Goal: Task Accomplishment & Management: Manage account settings

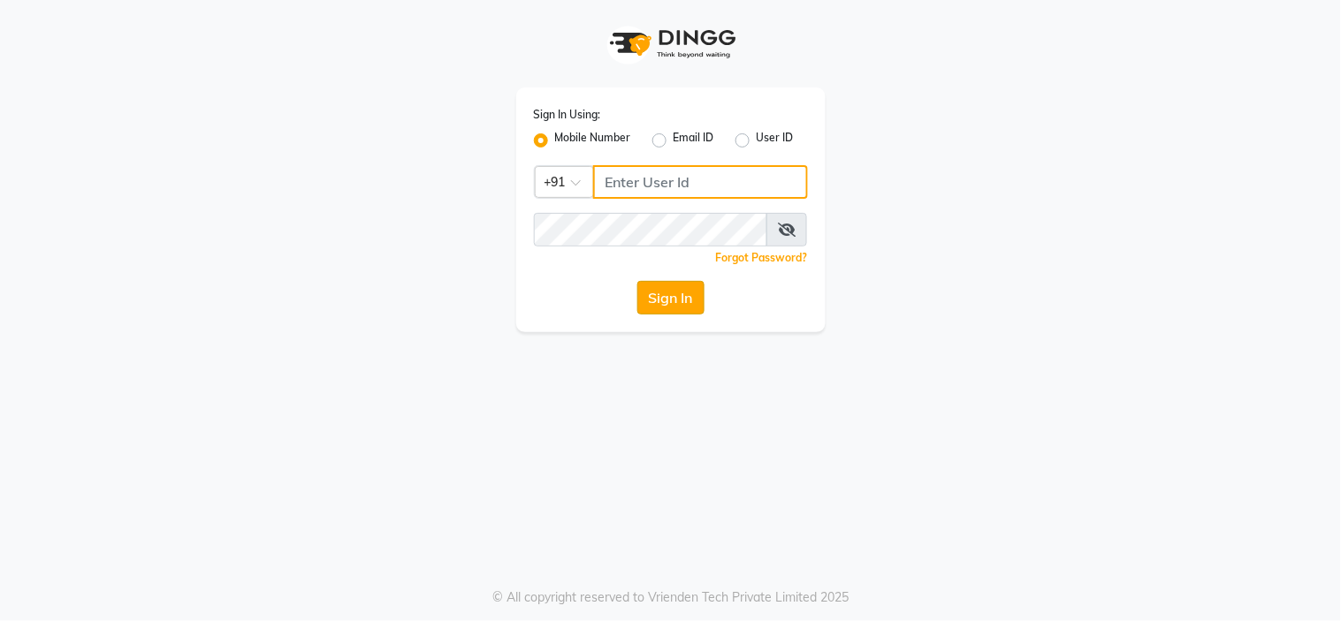
type input "9091918787"
click at [677, 300] on button "Sign In" at bounding box center [670, 298] width 67 height 34
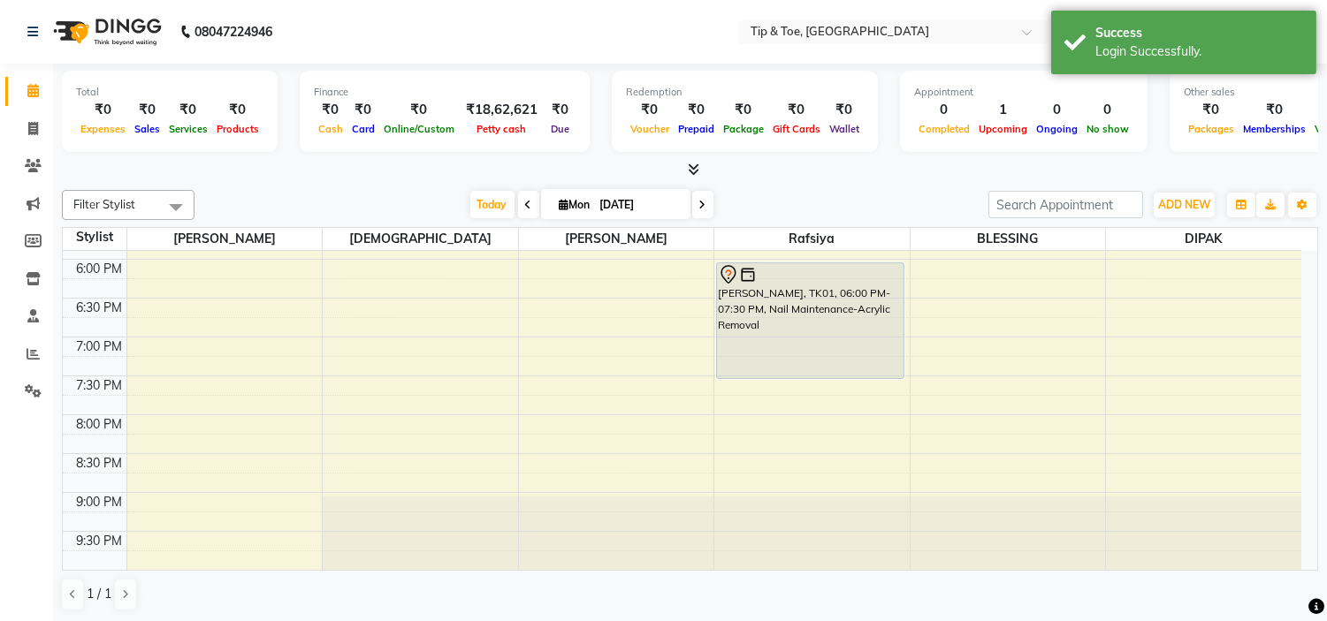
scroll to position [696, 0]
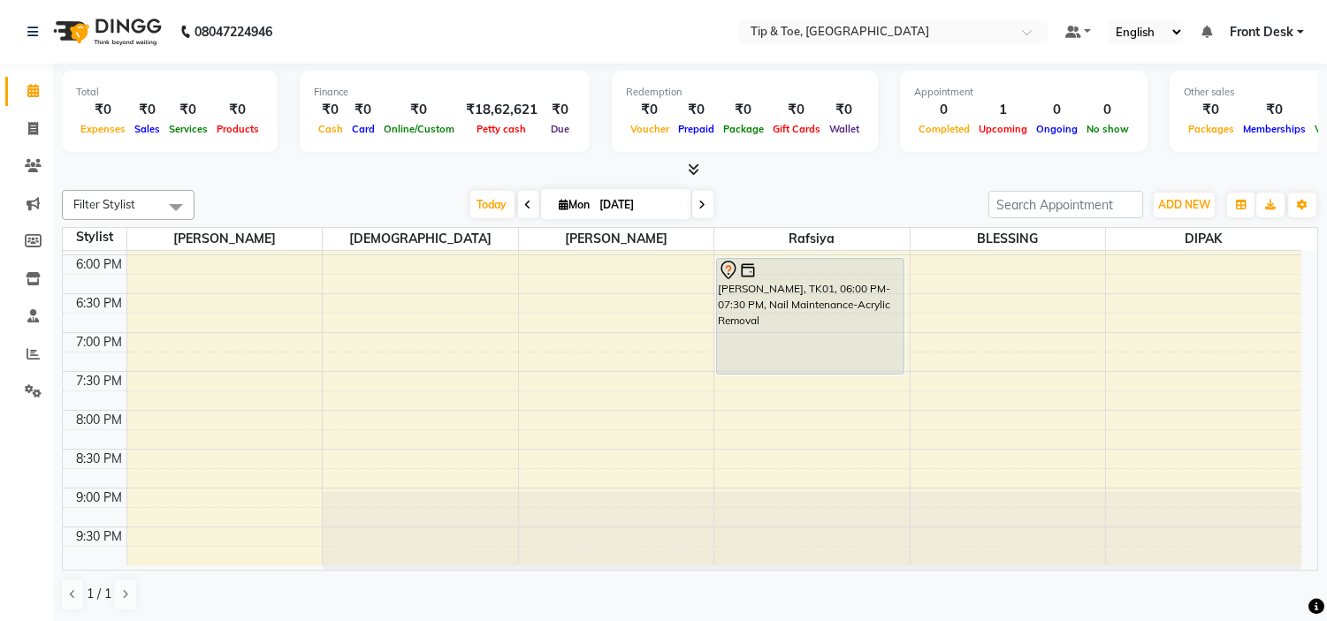
click at [615, 201] on input "01-09-2025" at bounding box center [639, 205] width 88 height 27
select select "9"
select select "2025"
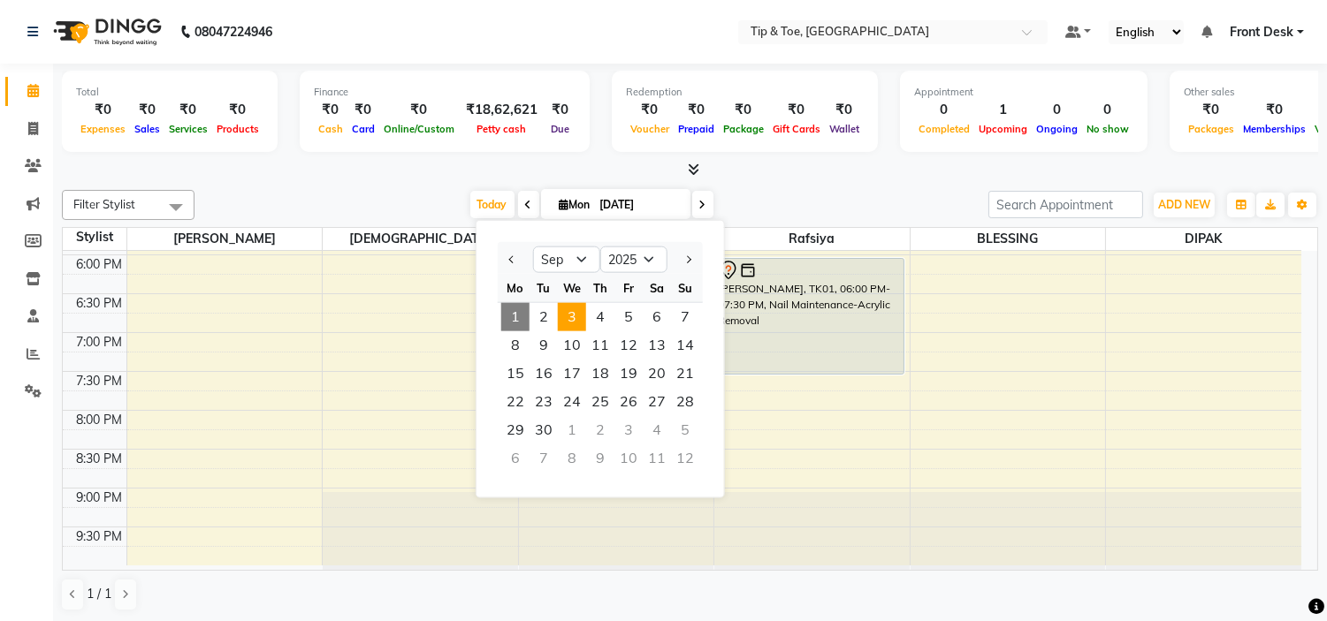
click at [572, 309] on span "3" at bounding box center [572, 317] width 28 height 28
type input "03-09-2025"
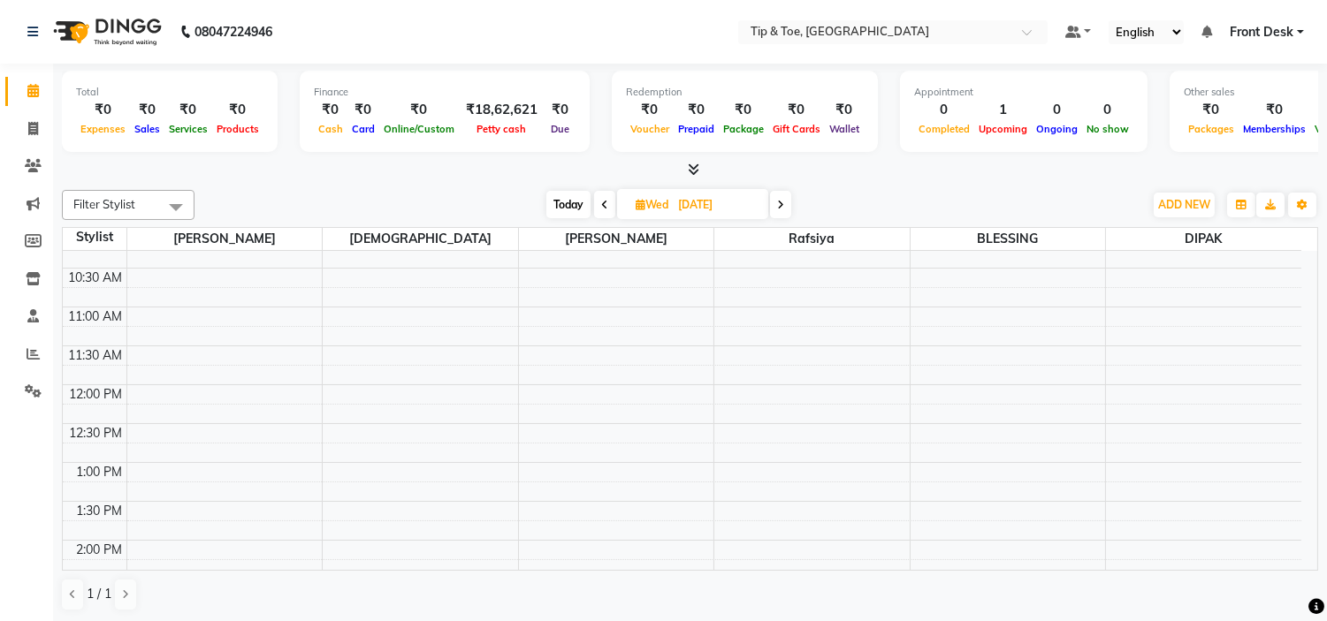
scroll to position [0, 0]
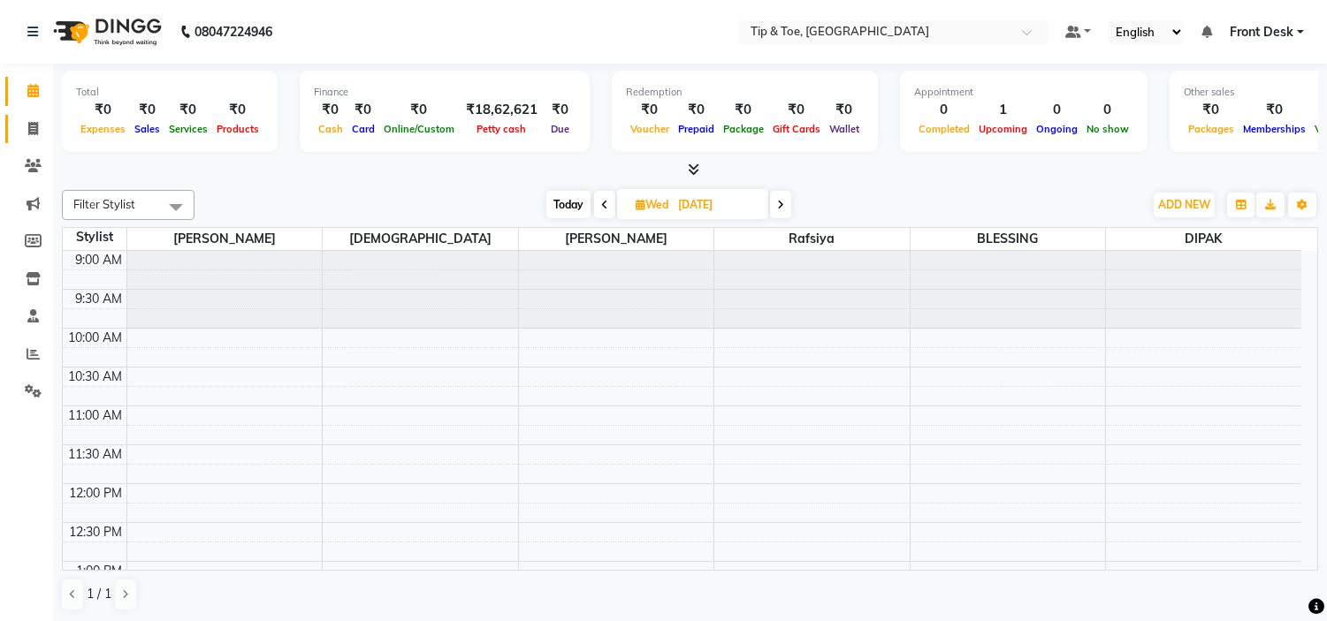
click at [36, 118] on link "Invoice" at bounding box center [26, 129] width 42 height 29
select select "service"
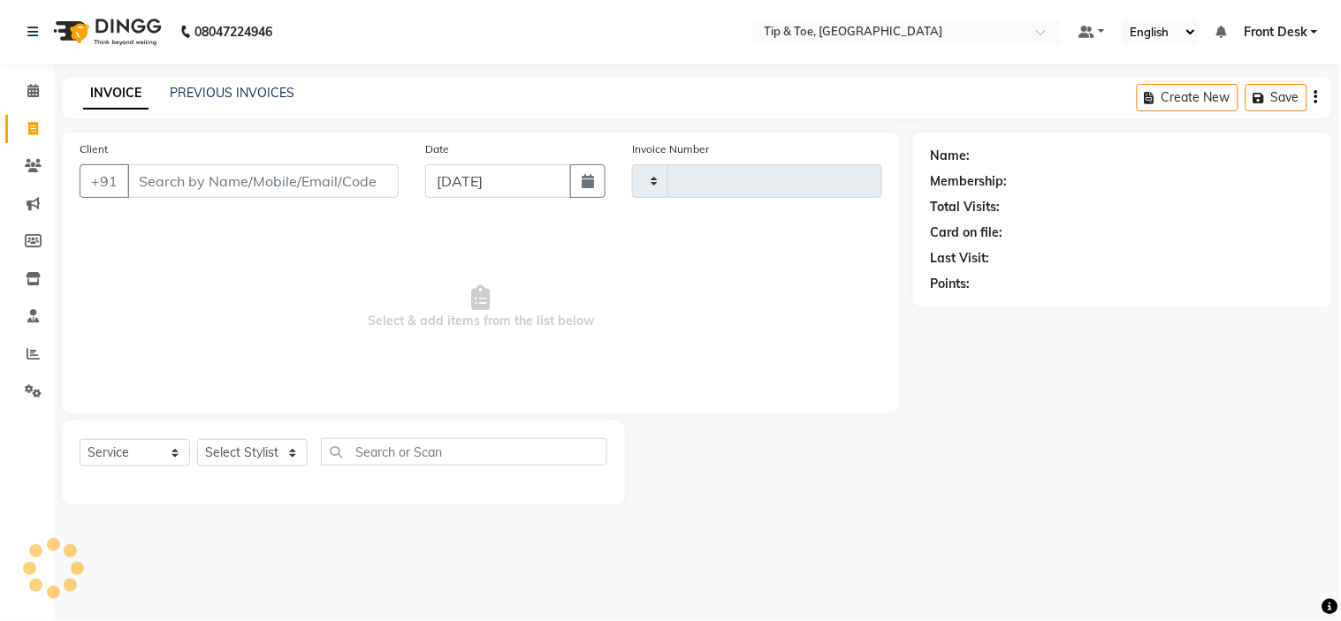
type input "0986"
select select "5360"
click at [232, 95] on link "PREVIOUS INVOICES" at bounding box center [232, 93] width 125 height 16
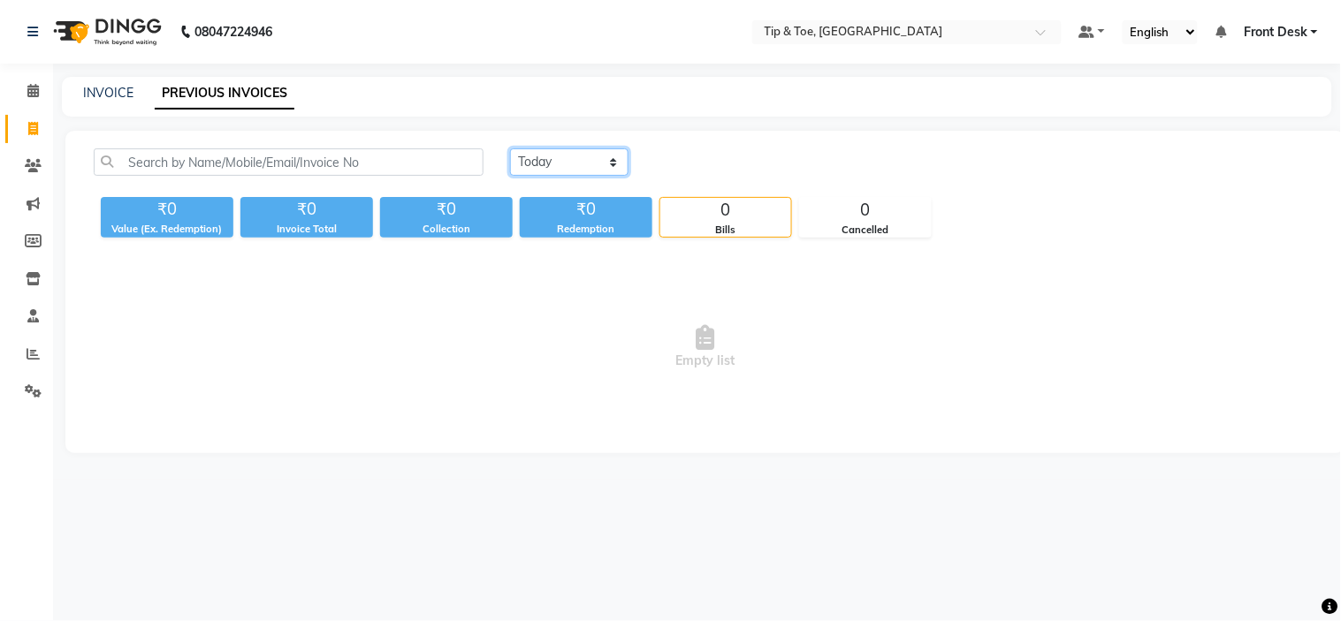
click at [546, 170] on select "Today Yesterday Custom Range" at bounding box center [569, 161] width 118 height 27
select select "yesterday"
click at [510, 148] on select "Today Yesterday Custom Range" at bounding box center [569, 161] width 118 height 27
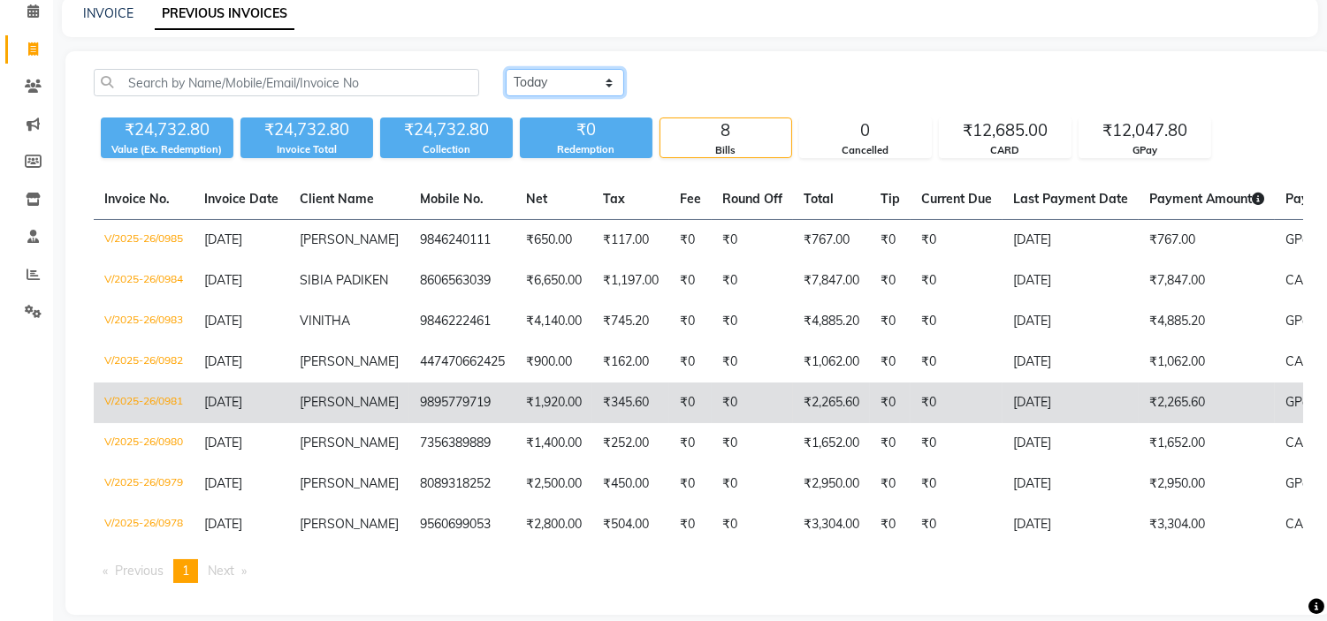
scroll to position [130, 0]
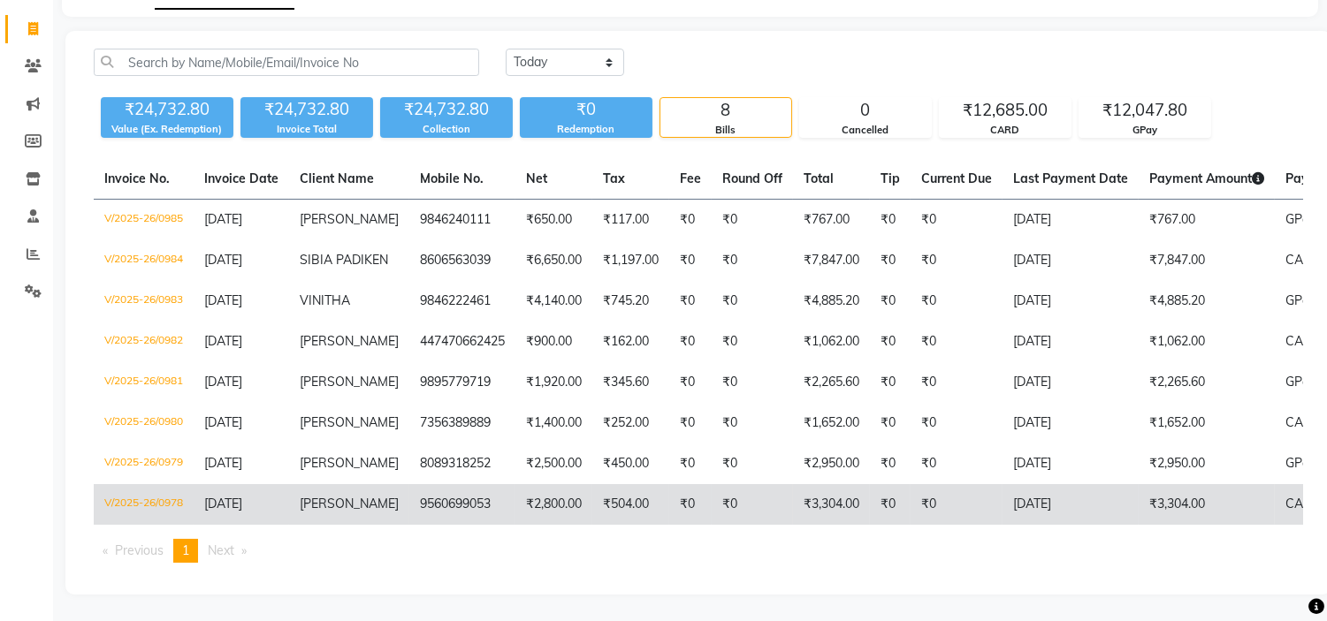
click at [431, 484] on td "9560699053" at bounding box center [462, 504] width 106 height 41
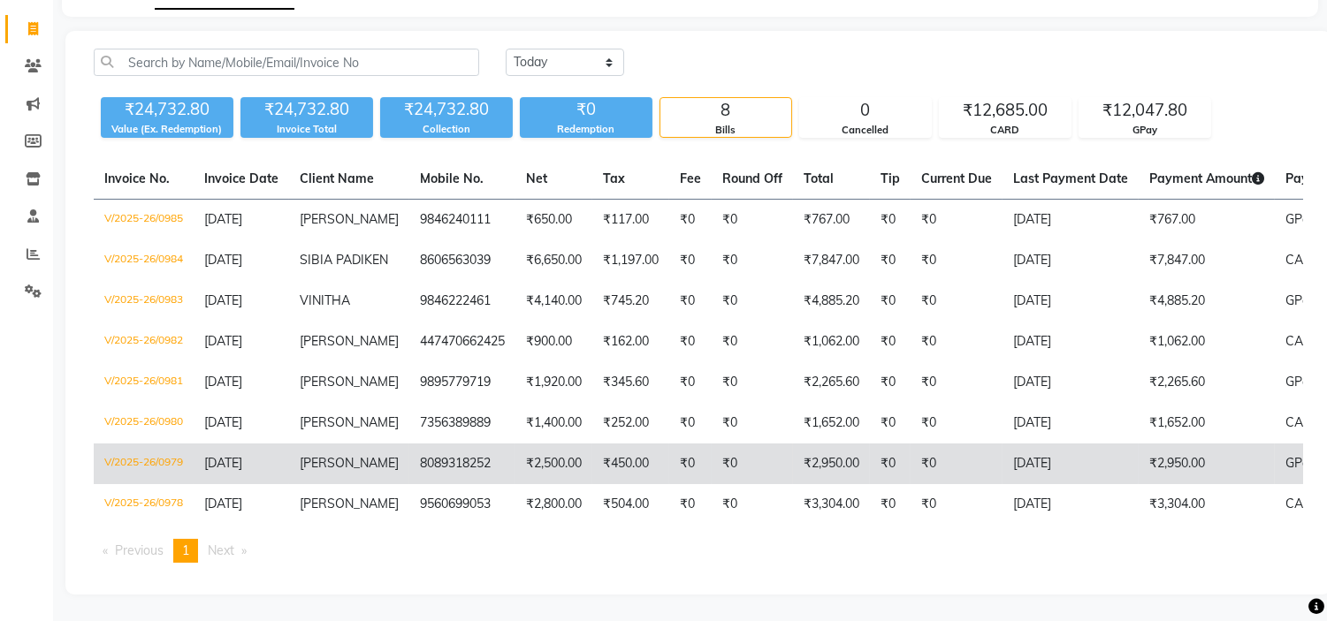
click at [315, 455] on span "KARTHIKA" at bounding box center [349, 463] width 99 height 16
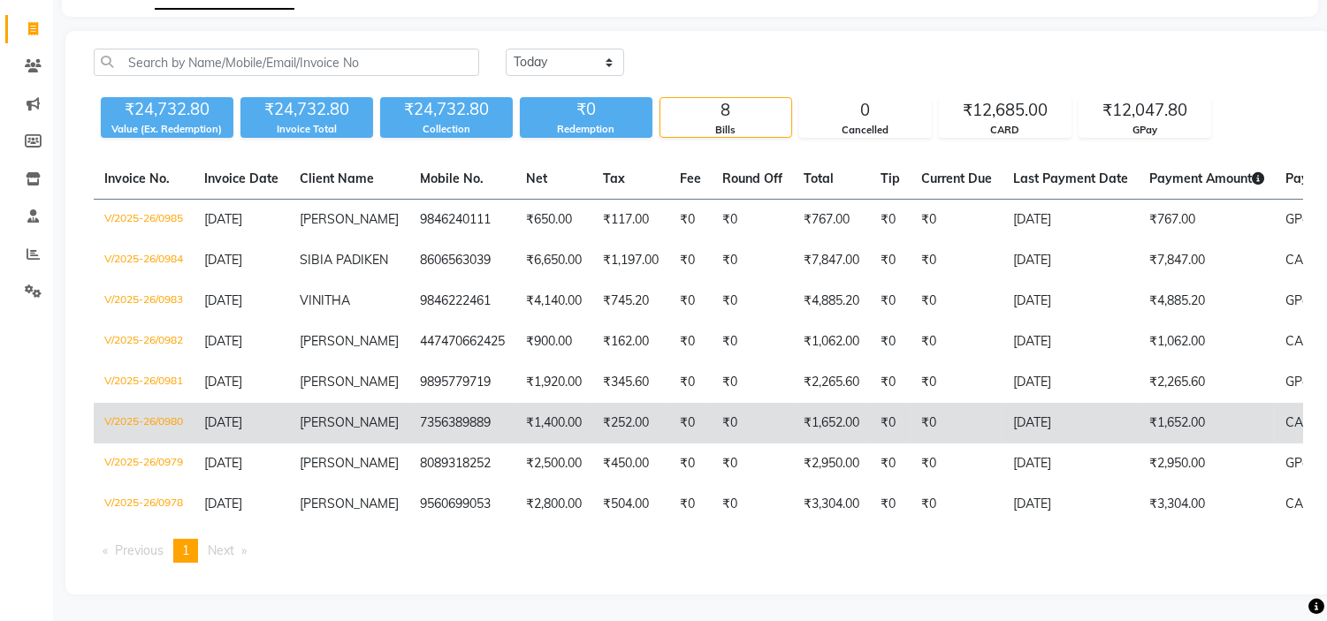
click at [533, 428] on td "₹1,400.00" at bounding box center [553, 423] width 77 height 41
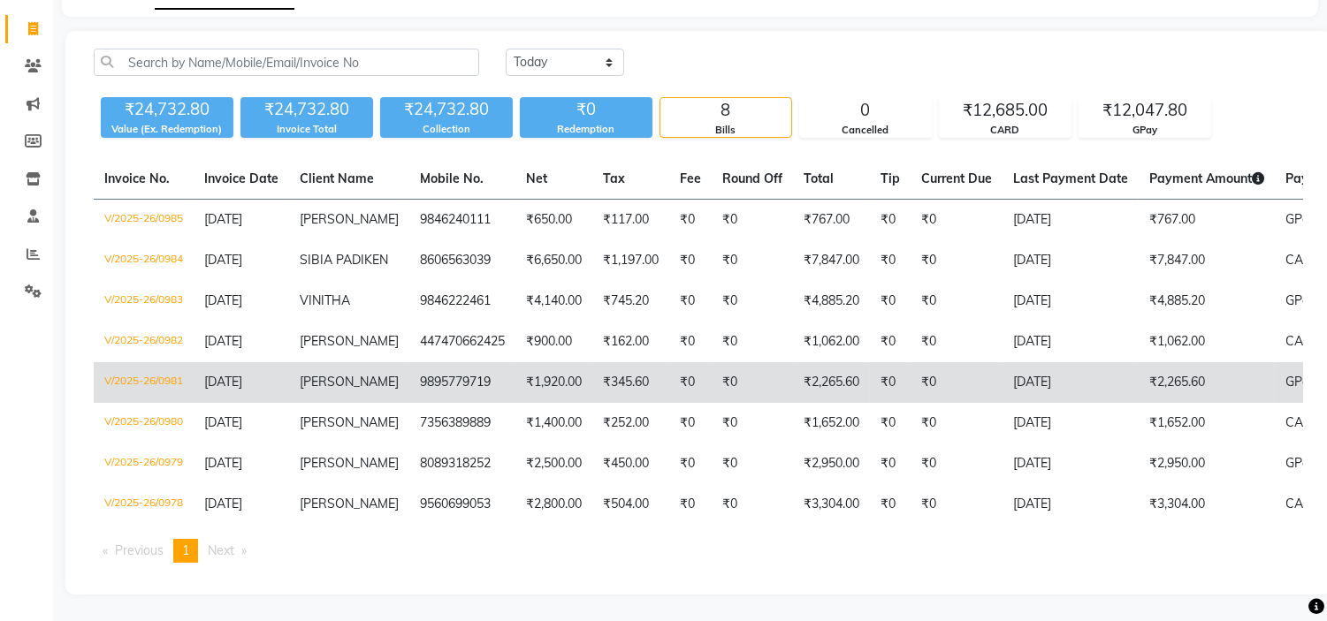
click at [315, 376] on span "KRYSTAL" at bounding box center [349, 382] width 99 height 16
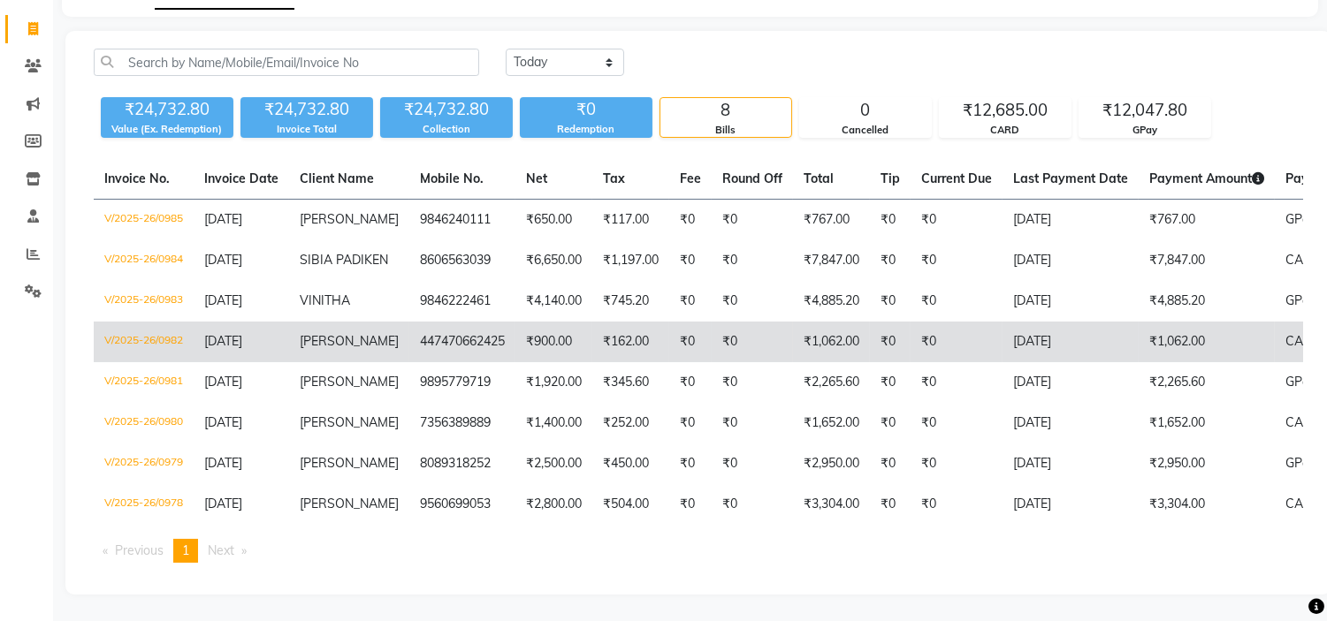
click at [283, 322] on td "31-08-2025" at bounding box center [241, 342] width 95 height 41
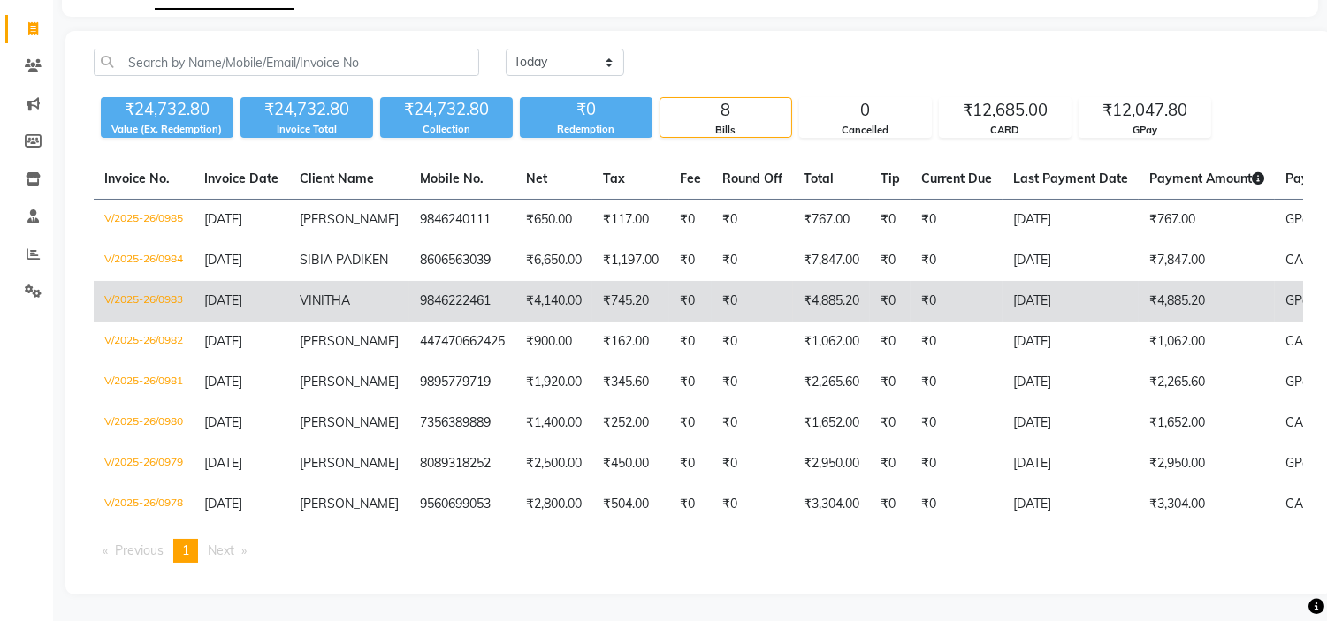
click at [325, 293] on span "VINITHA" at bounding box center [325, 301] width 50 height 16
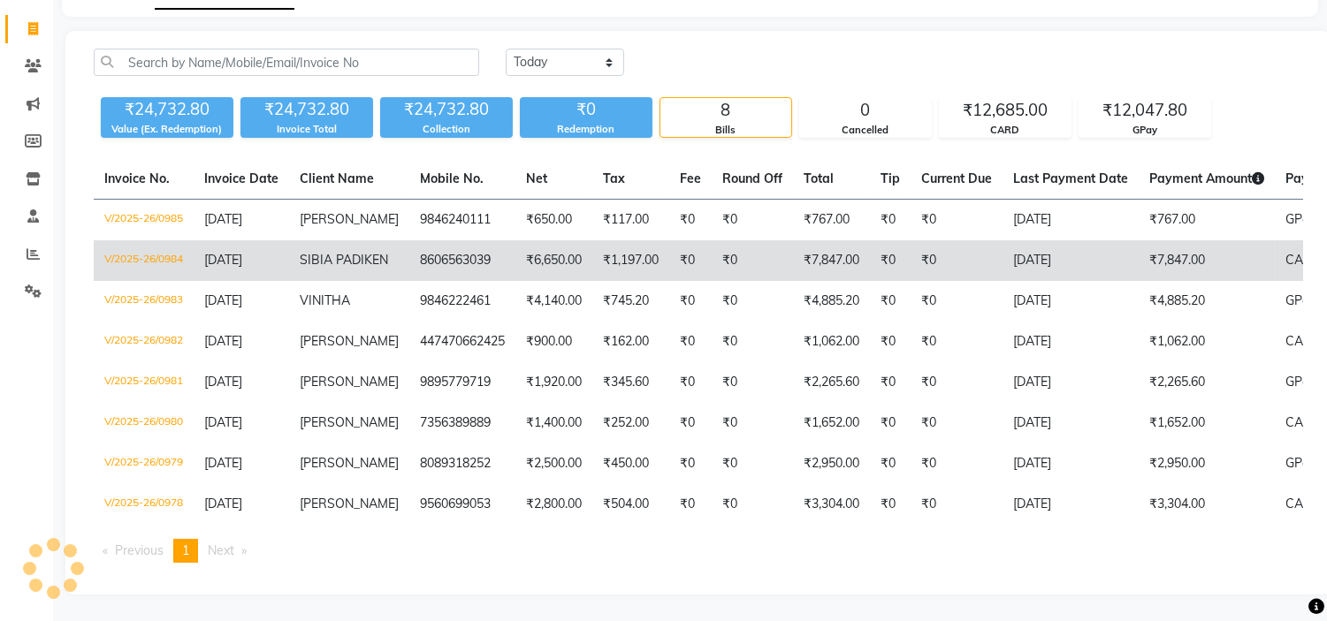
click at [293, 240] on td "SIBIA PADIKEN" at bounding box center [349, 260] width 120 height 41
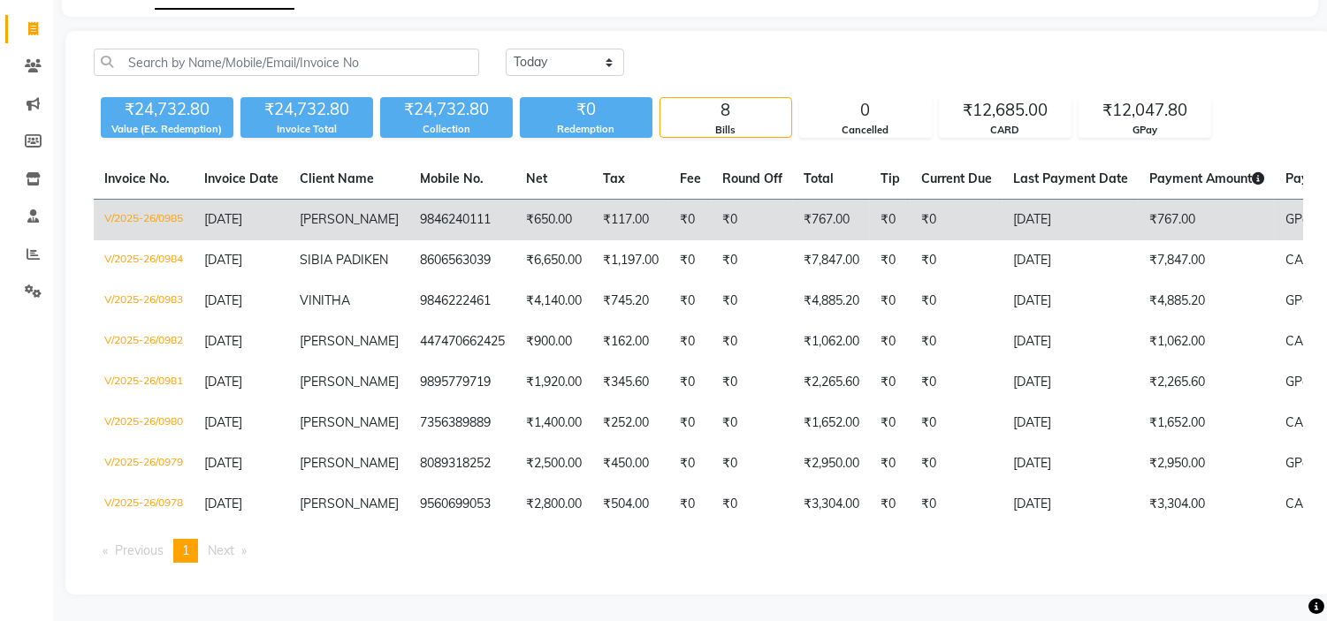
click at [409, 201] on td "9846240111" at bounding box center [462, 221] width 106 height 42
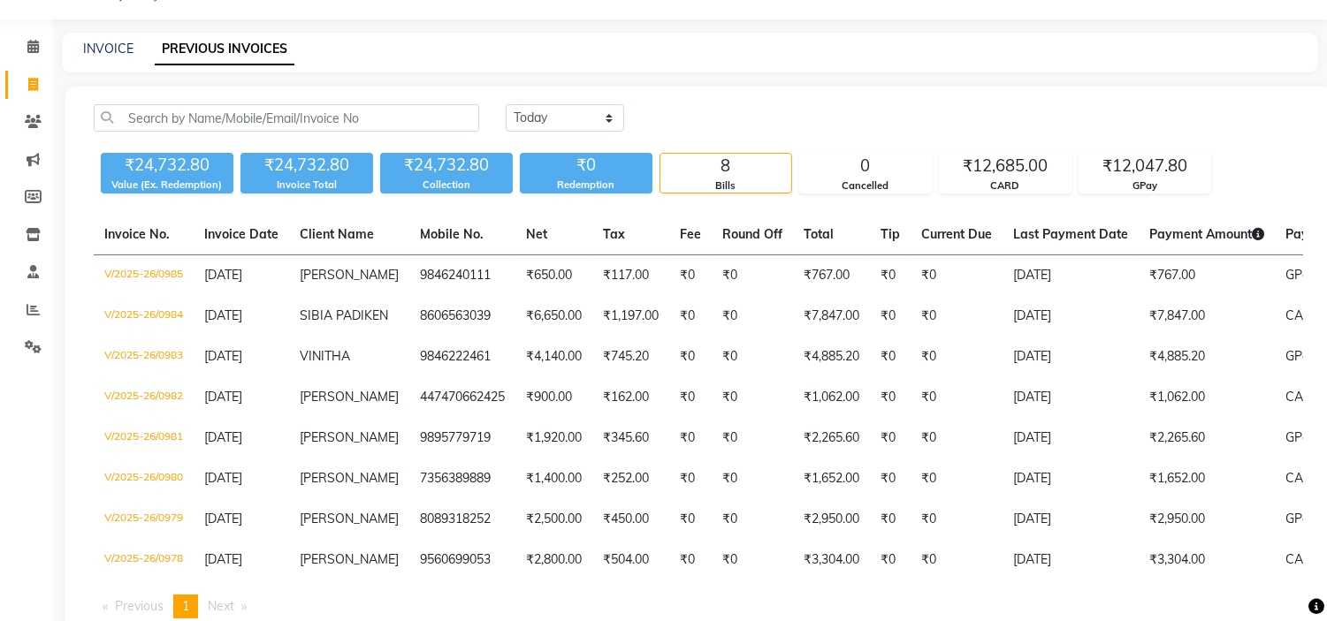
scroll to position [0, 0]
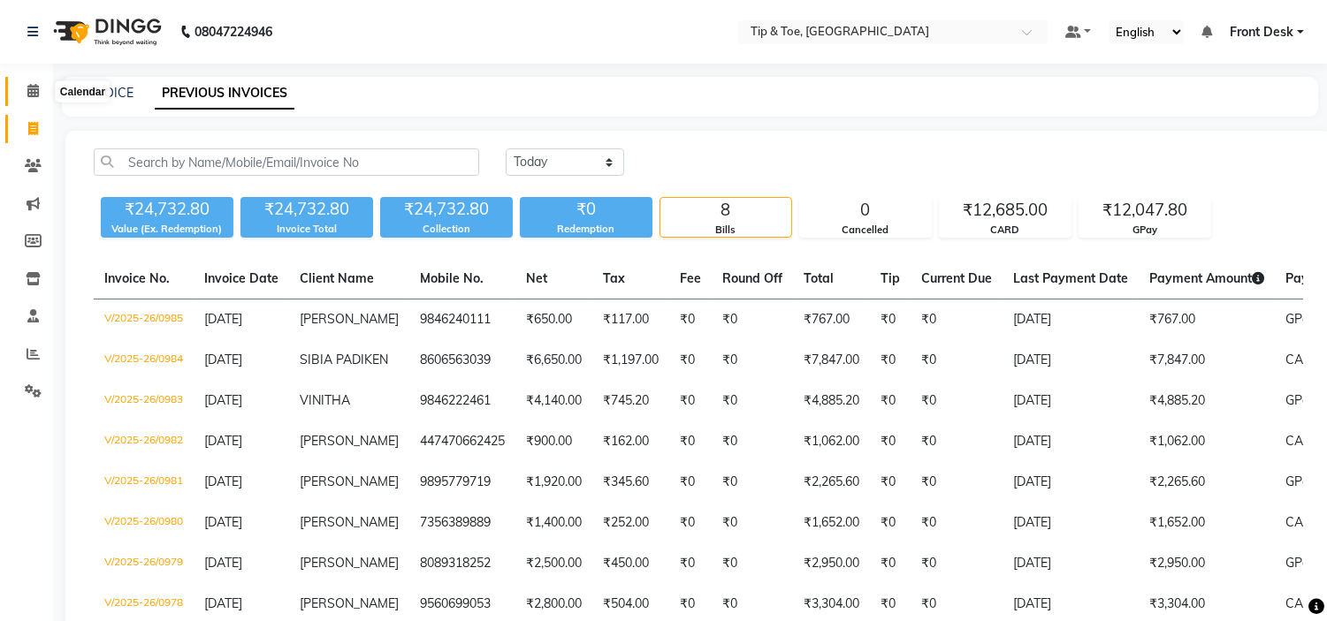
click at [21, 92] on span at bounding box center [33, 91] width 31 height 20
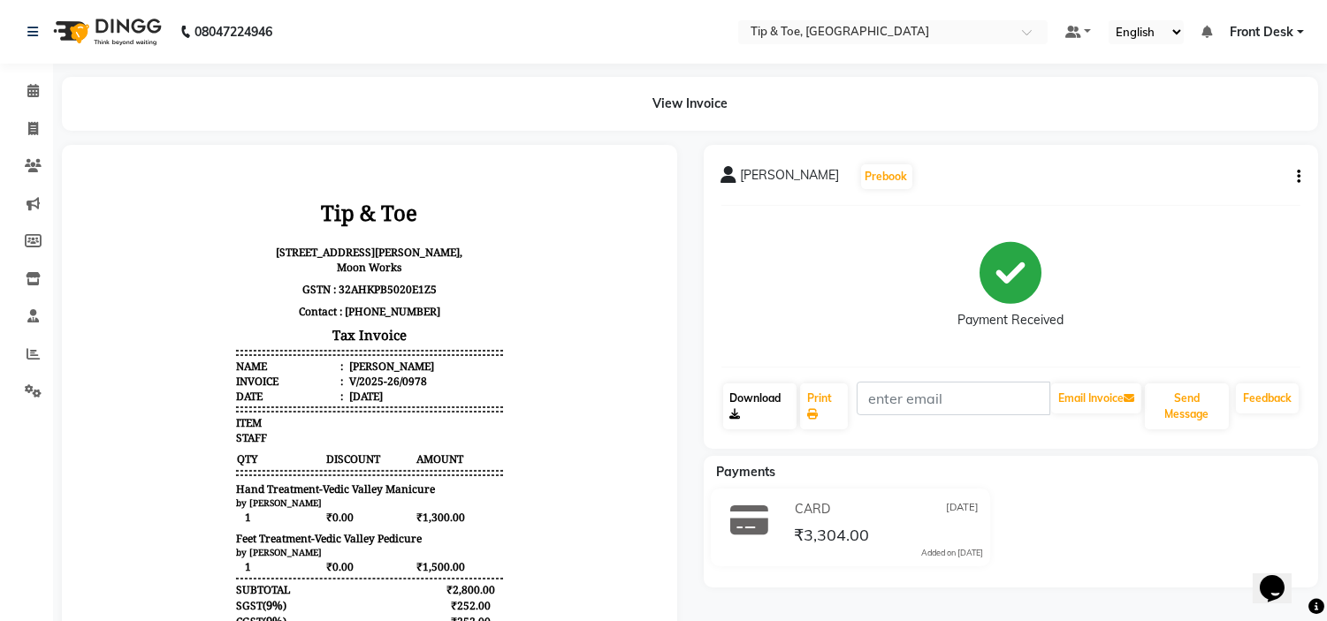
click at [743, 399] on link "Download" at bounding box center [759, 407] width 73 height 46
click at [751, 412] on link "Download" at bounding box center [759, 407] width 73 height 46
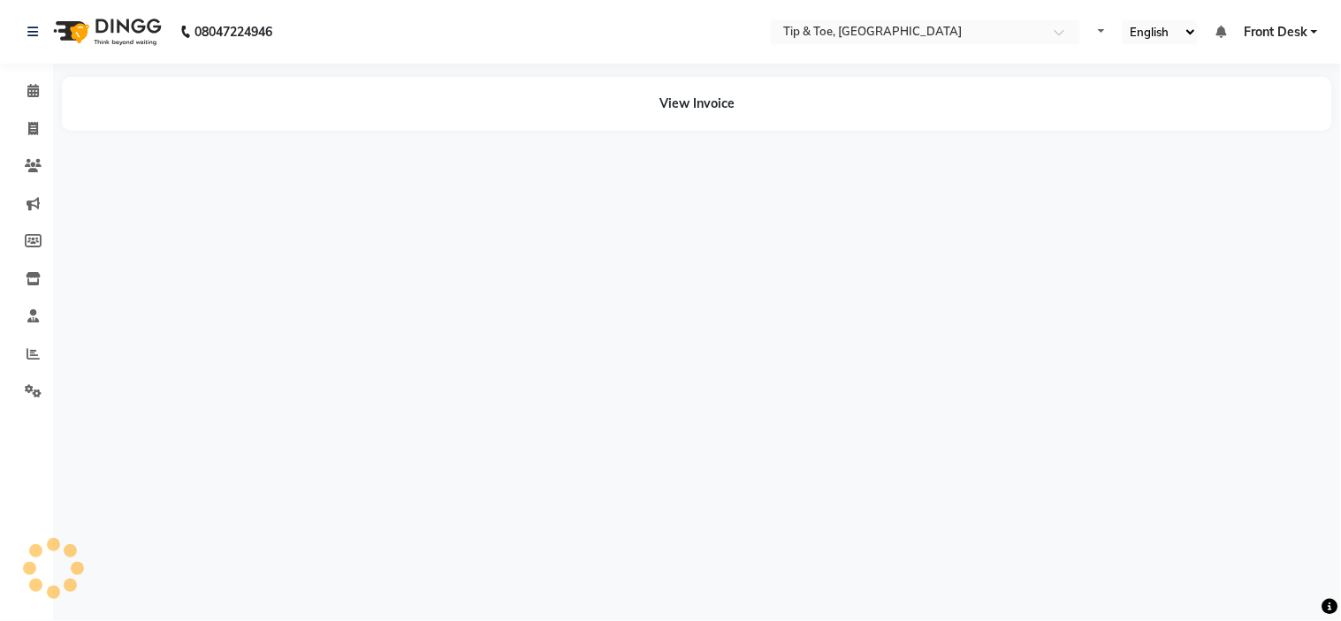
select select "en"
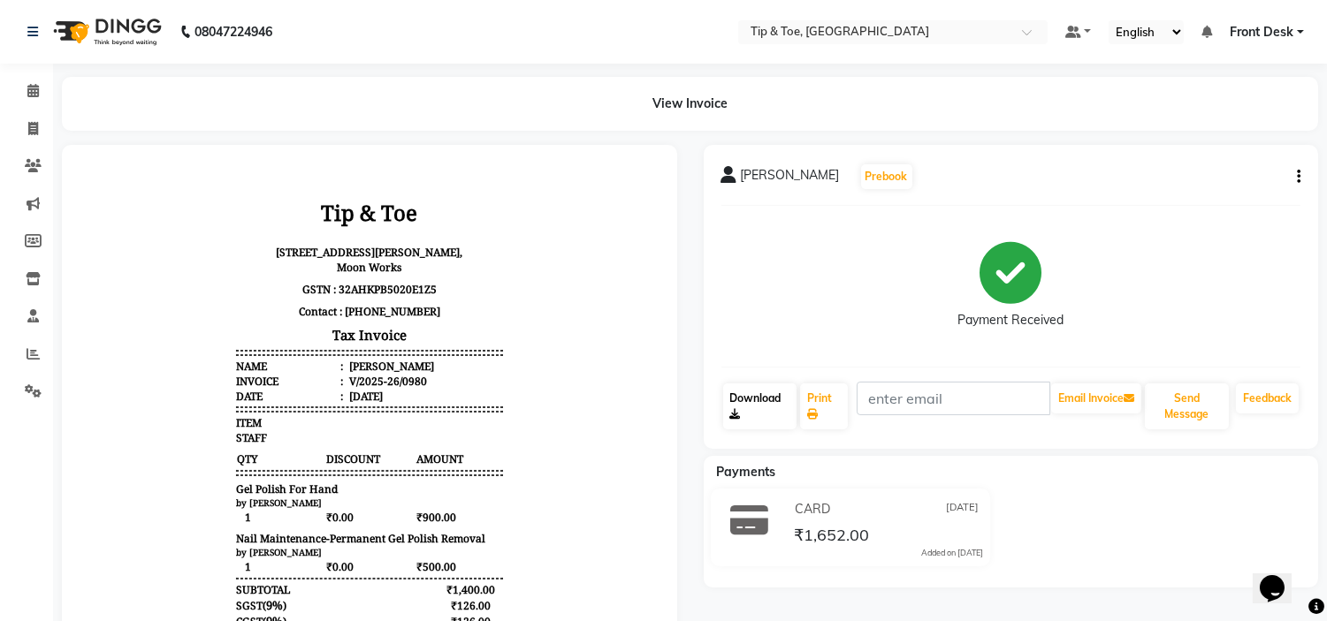
click at [757, 414] on link "Download" at bounding box center [759, 407] width 73 height 46
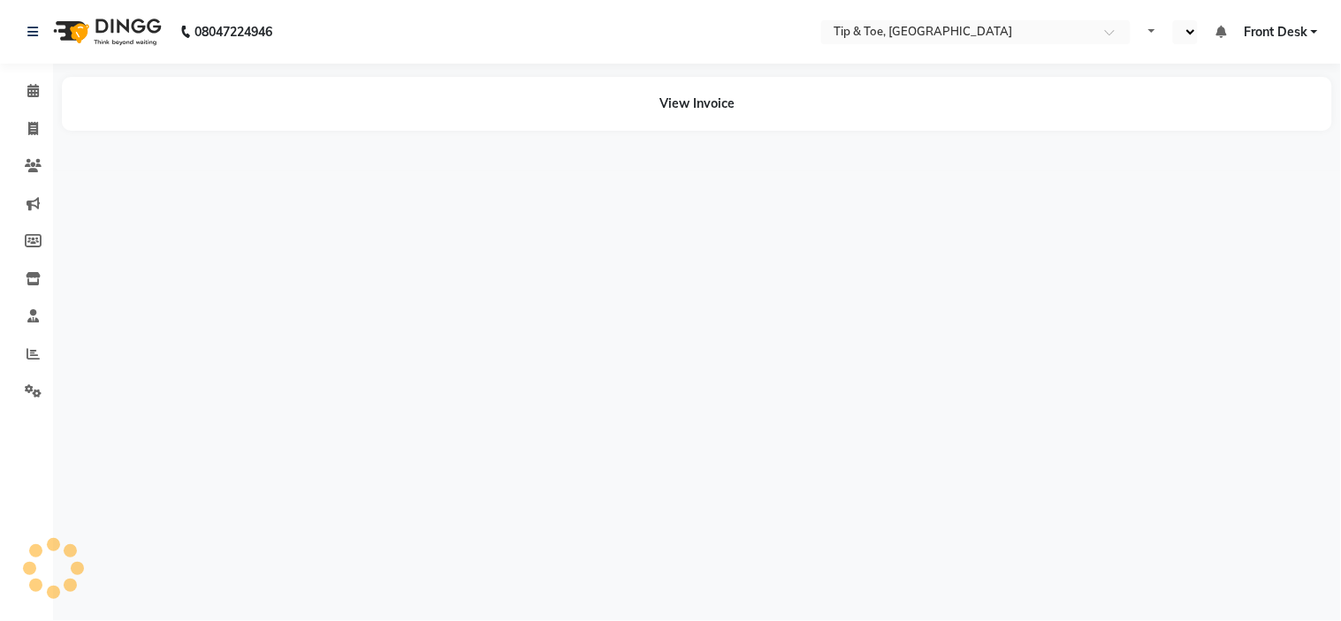
select select "en"
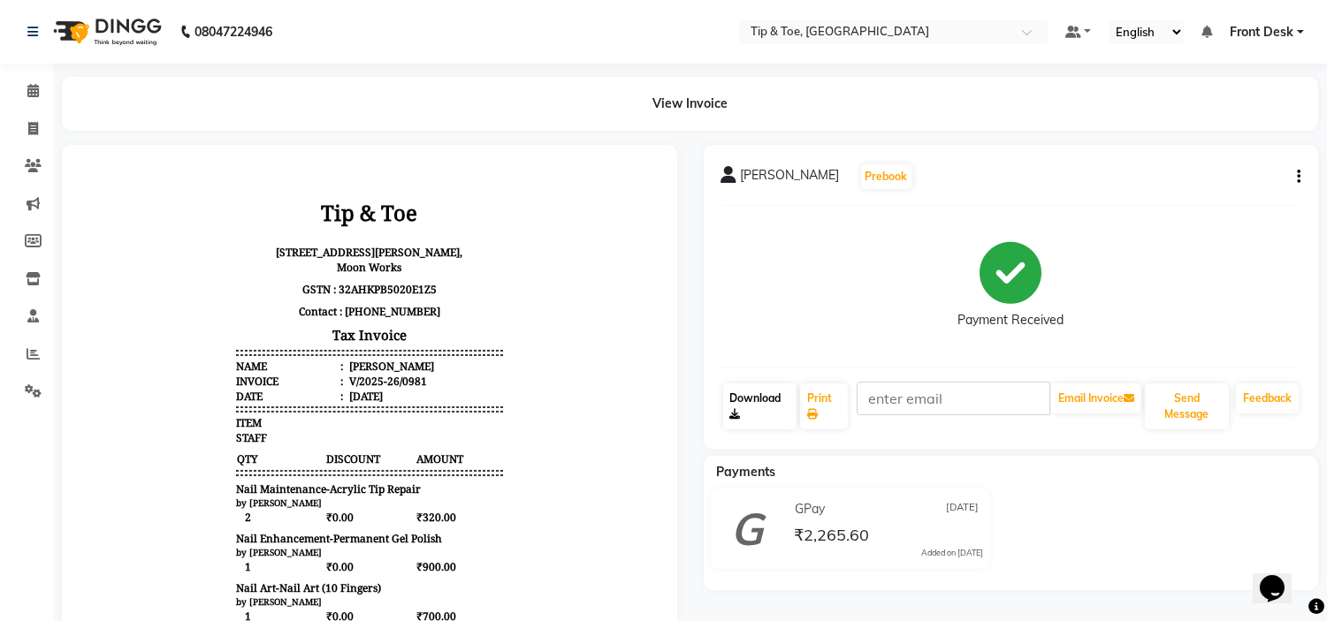
click at [775, 404] on link "Download" at bounding box center [759, 407] width 73 height 46
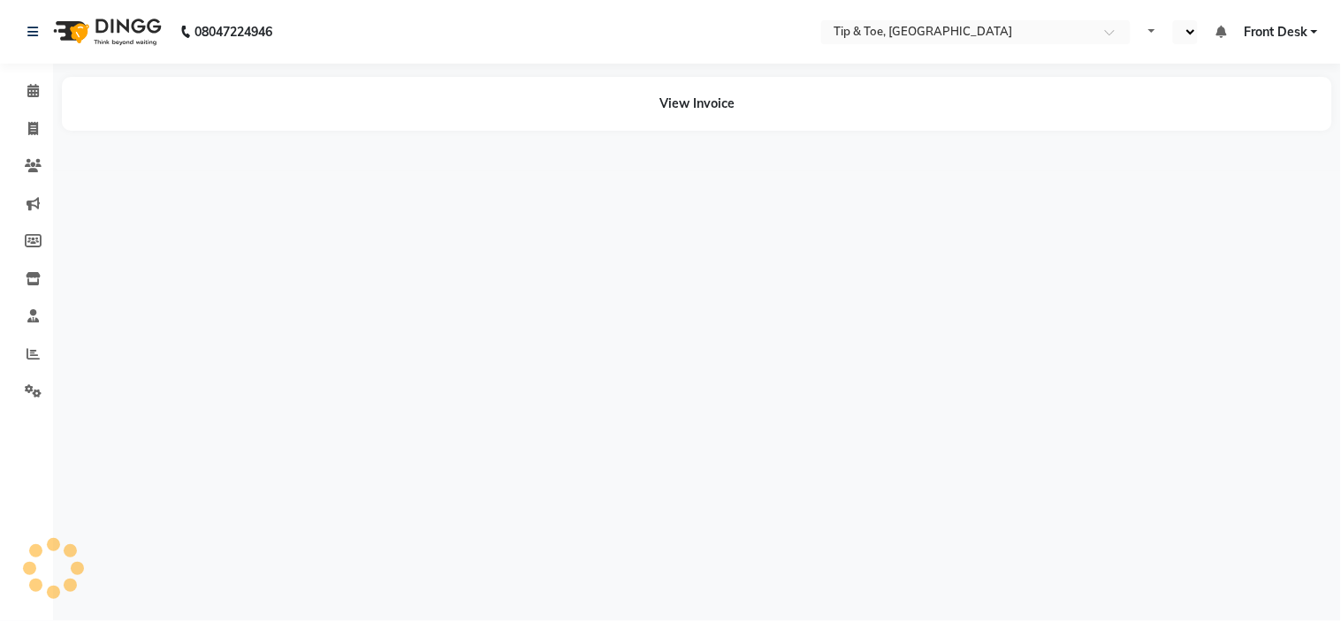
select select "en"
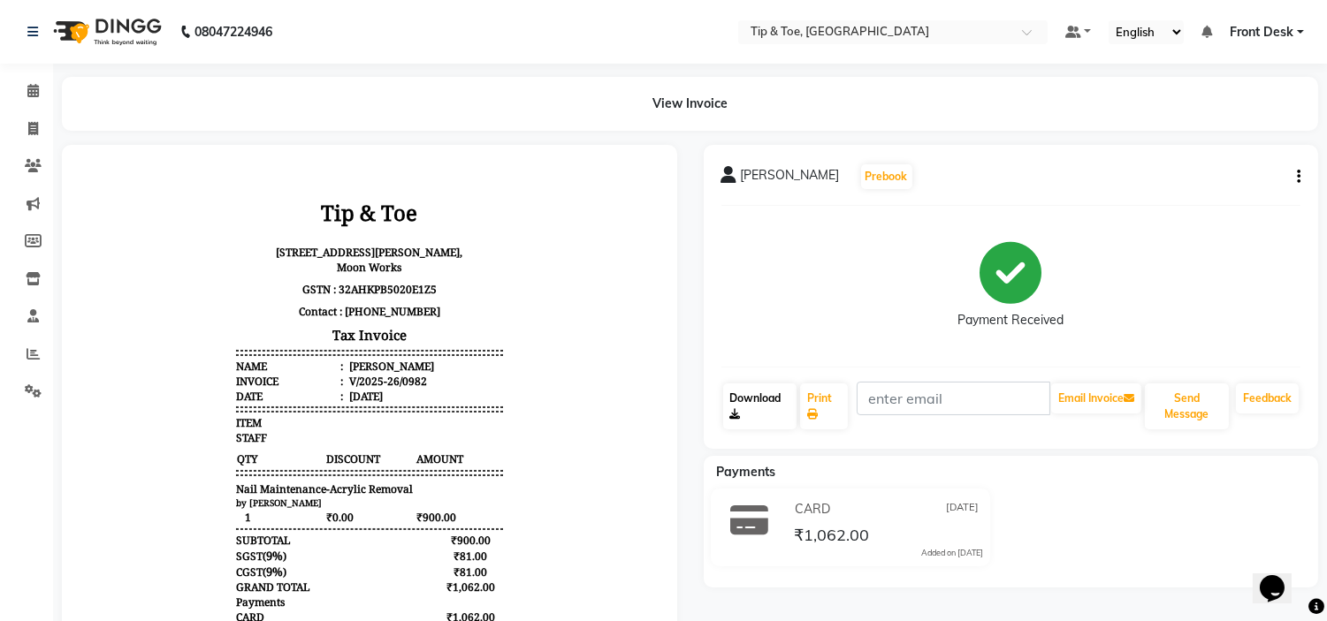
click at [761, 402] on link "Download" at bounding box center [759, 407] width 73 height 46
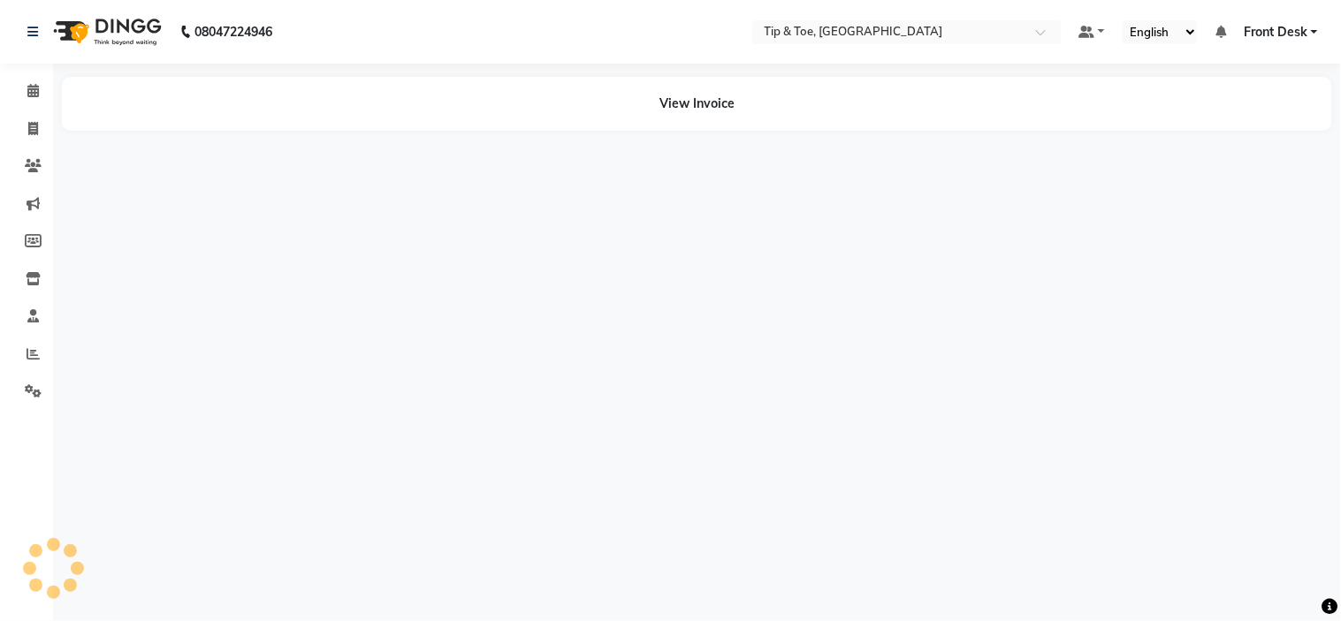
select select "en"
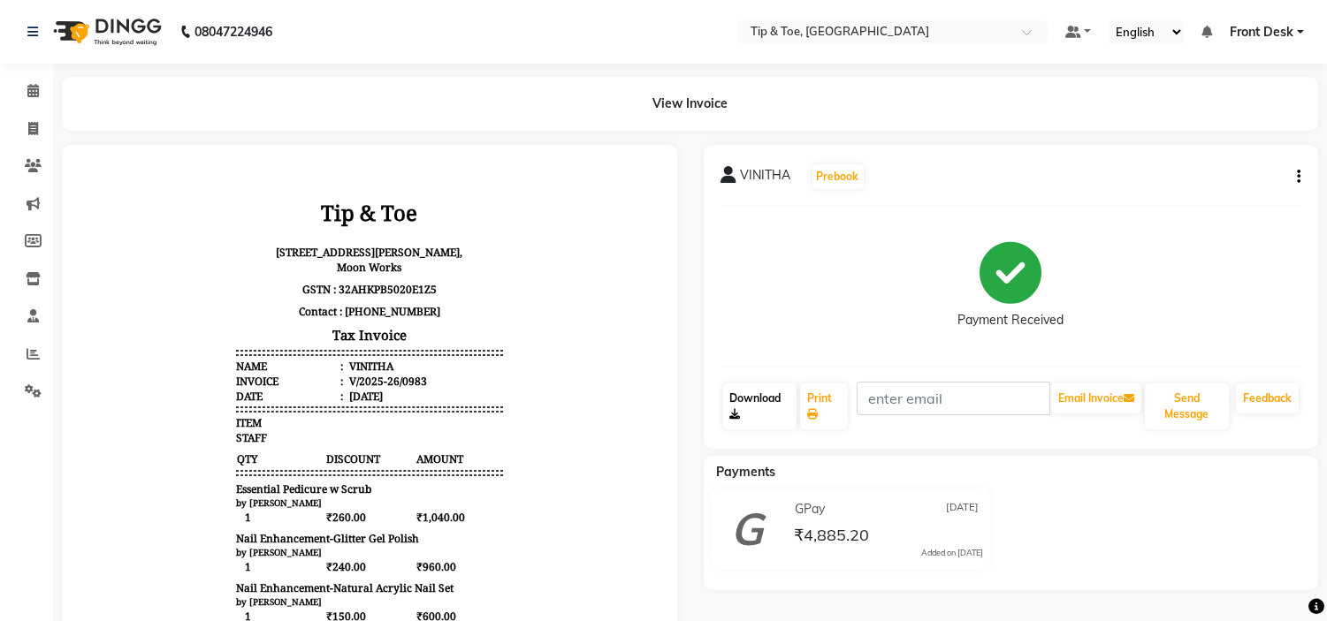
click at [772, 401] on link "Download" at bounding box center [759, 407] width 73 height 46
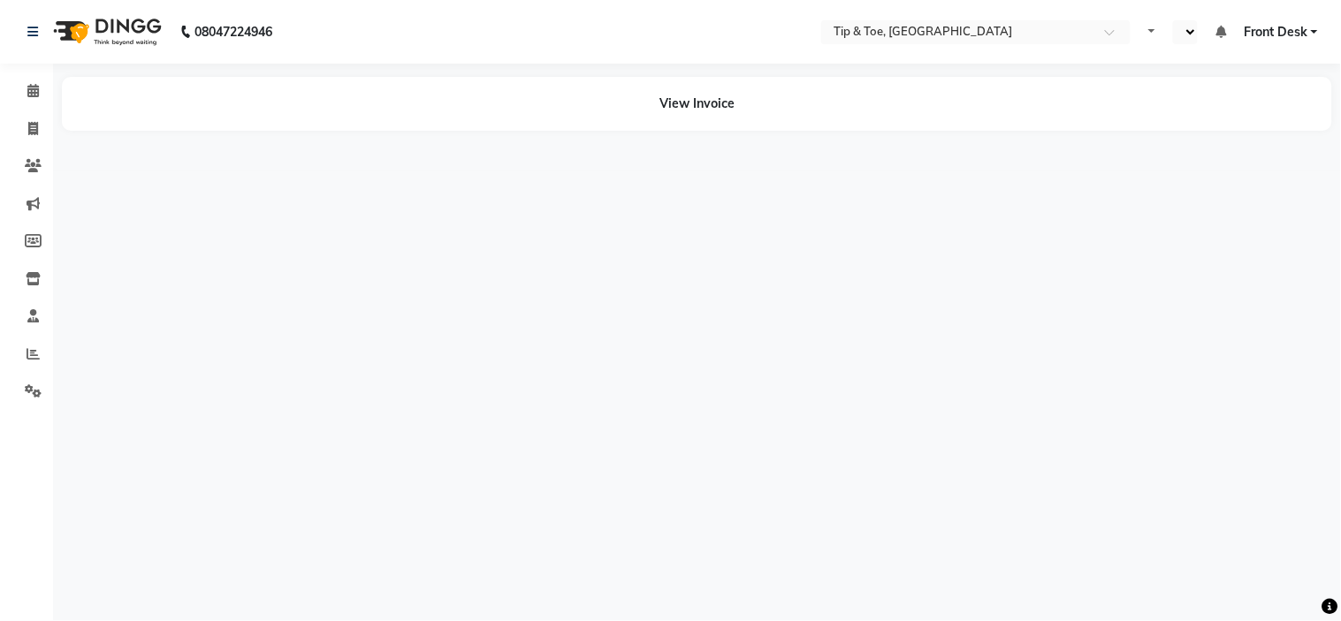
select select "en"
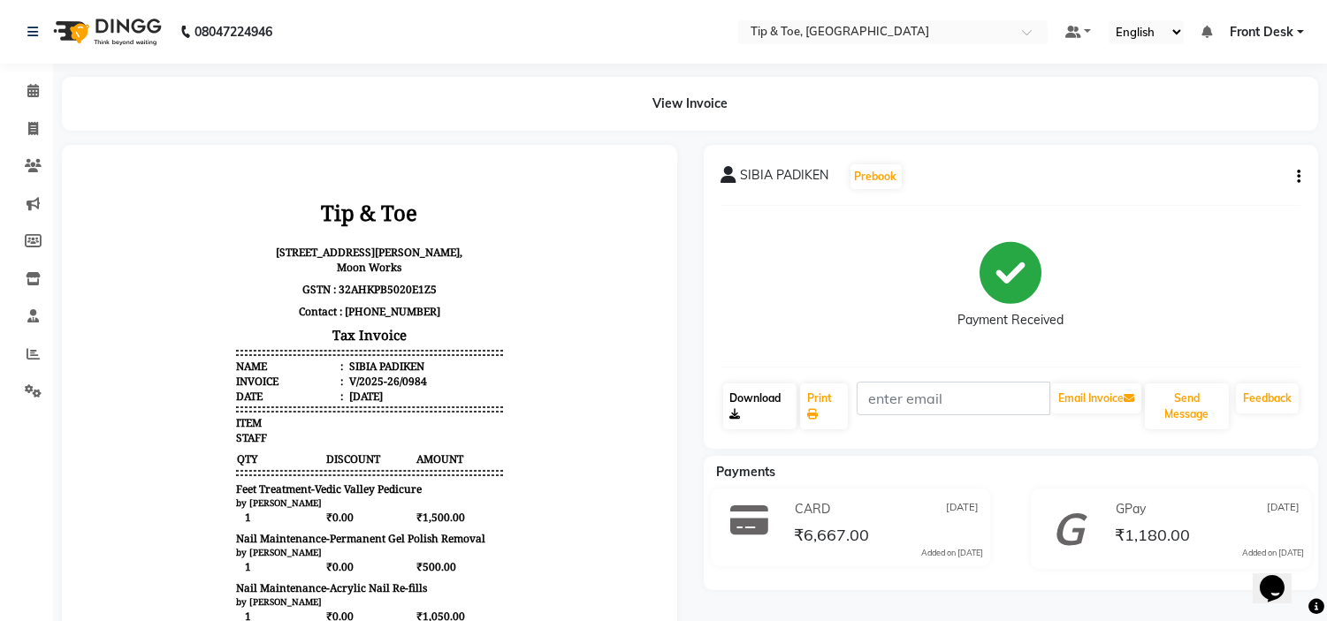
click at [747, 405] on link "Download" at bounding box center [759, 407] width 73 height 46
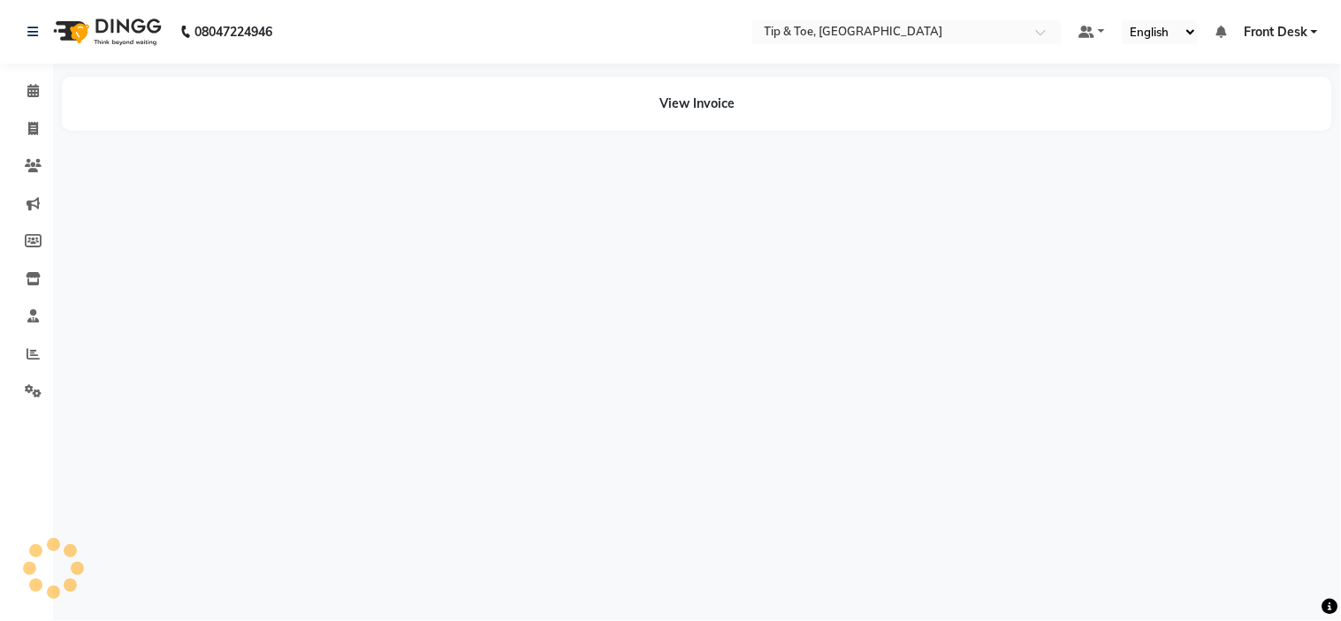
select select "en"
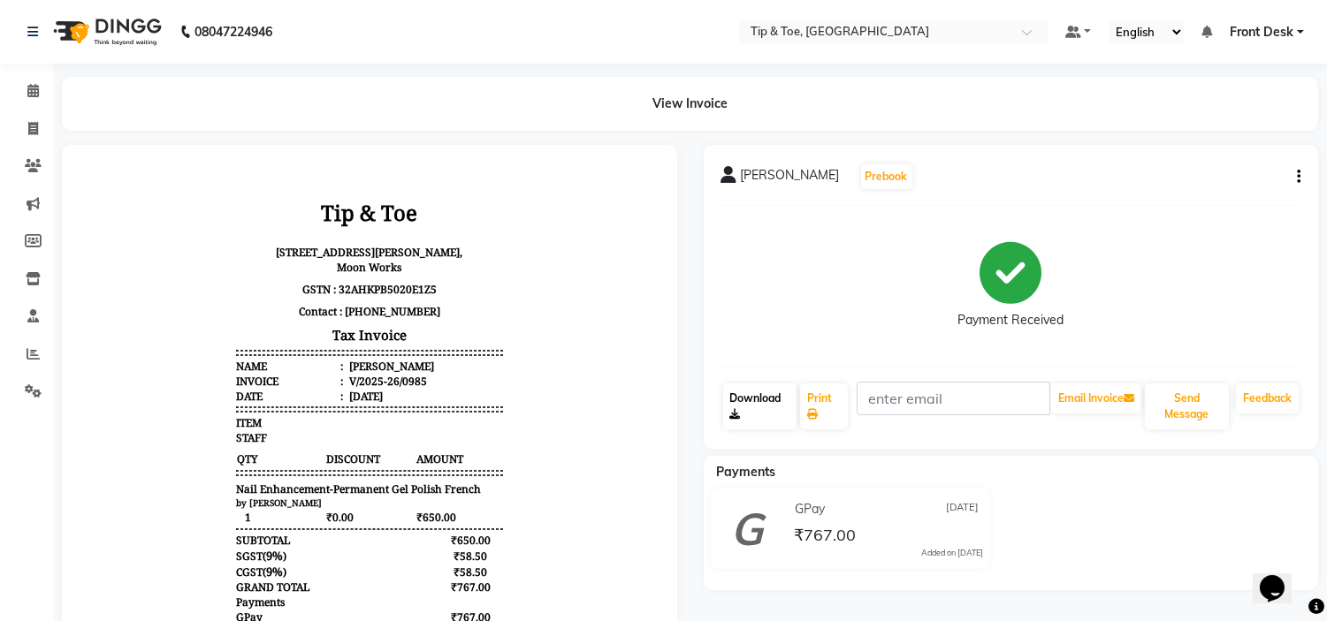
click at [766, 420] on link "Download" at bounding box center [759, 407] width 73 height 46
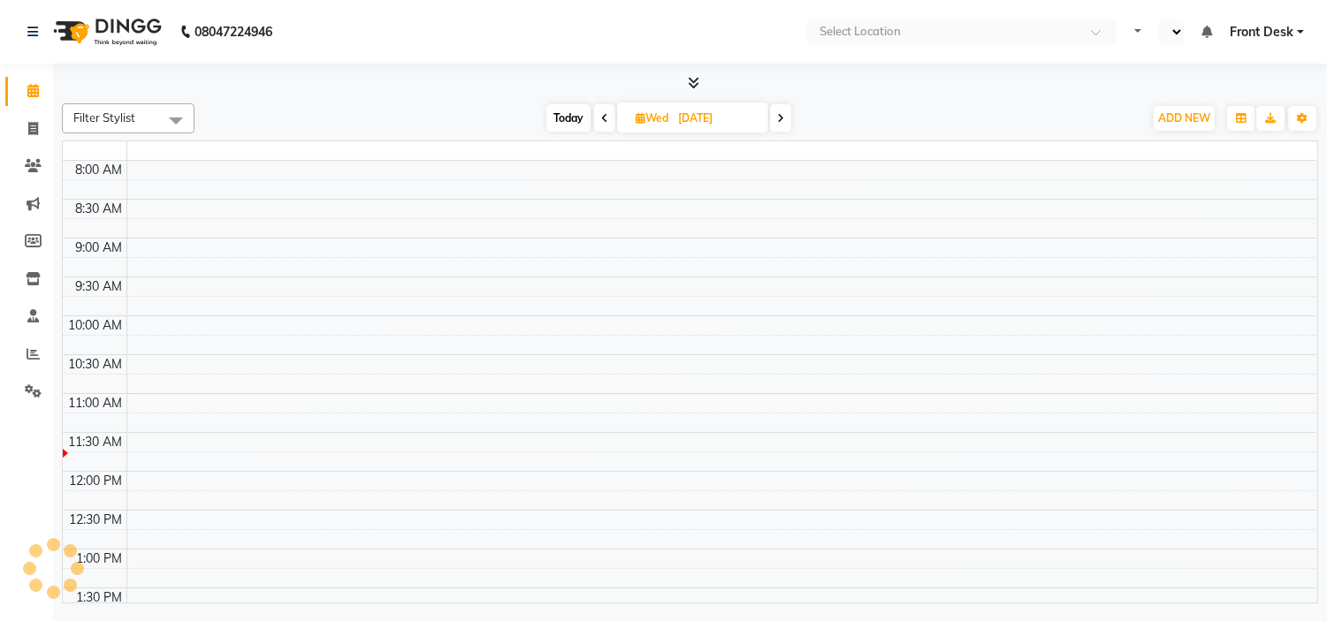
select select "en"
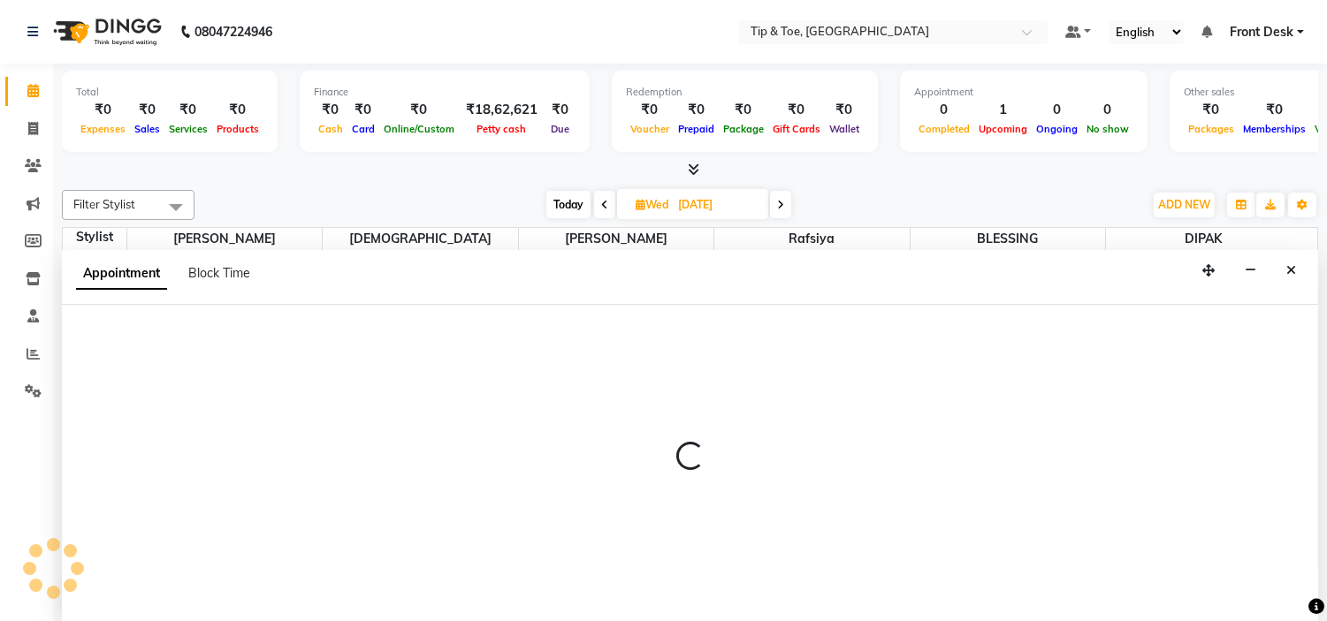
select select "37611"
select select "tentative"
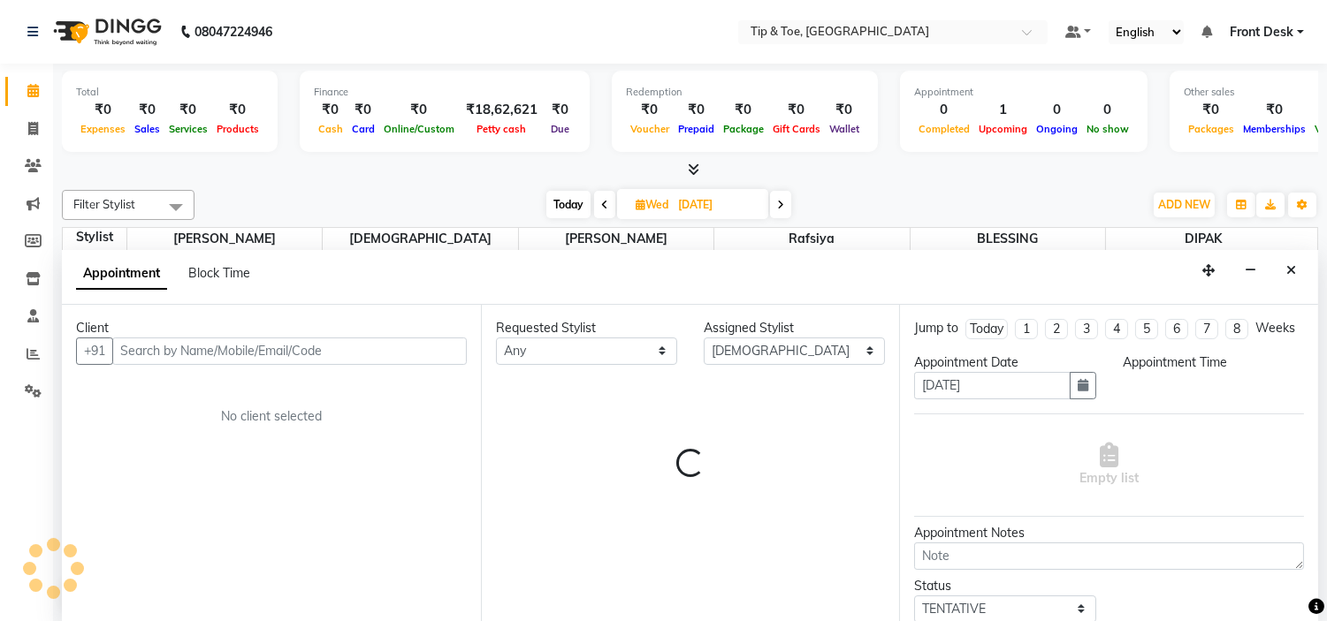
scroll to position [1, 0]
select select "675"
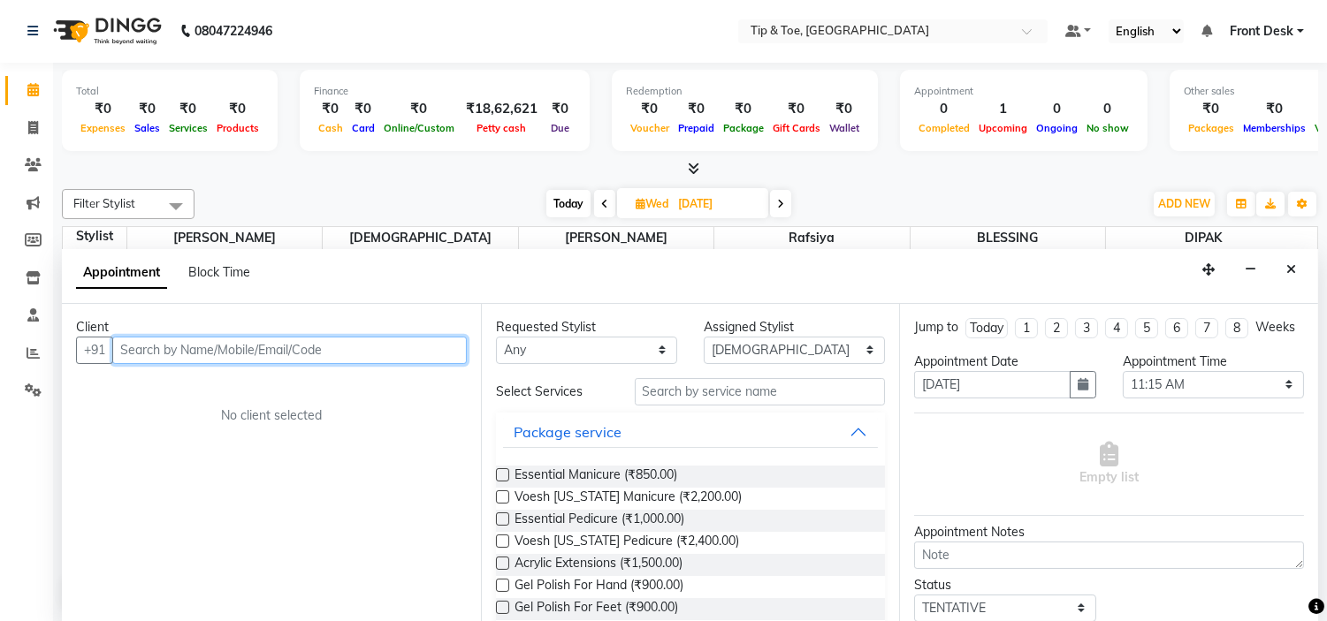
click at [331, 350] on input "text" at bounding box center [289, 350] width 354 height 27
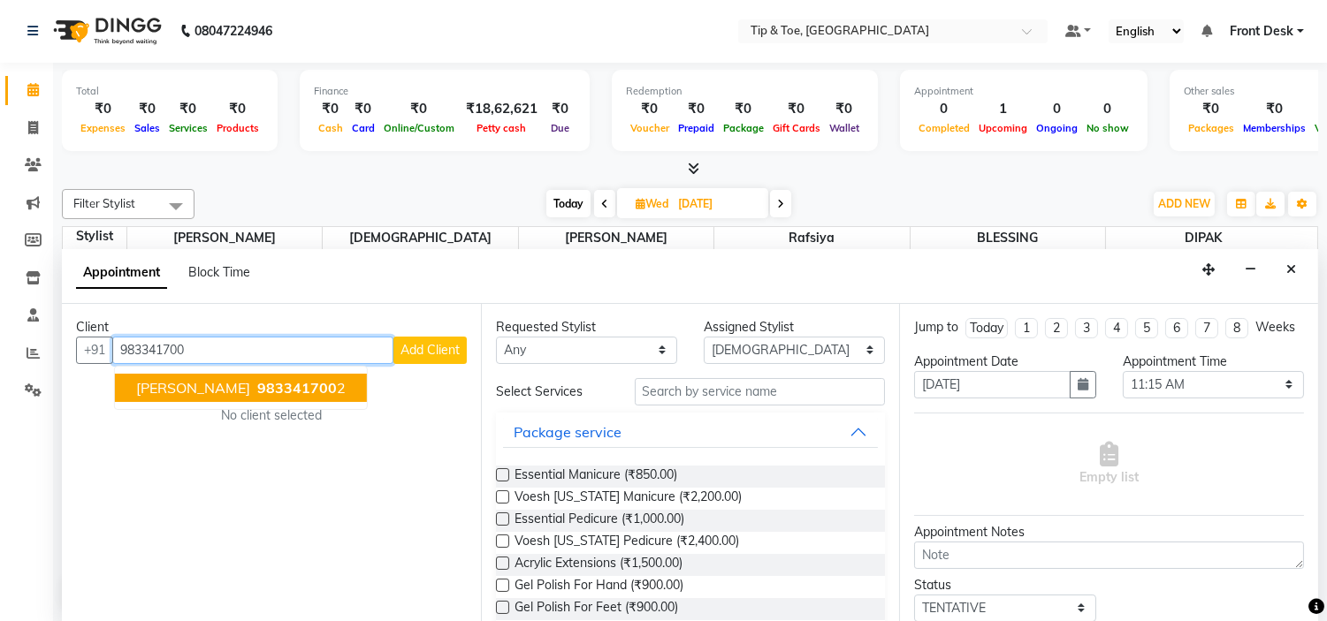
click at [257, 392] on span "983341700" at bounding box center [297, 388] width 80 height 18
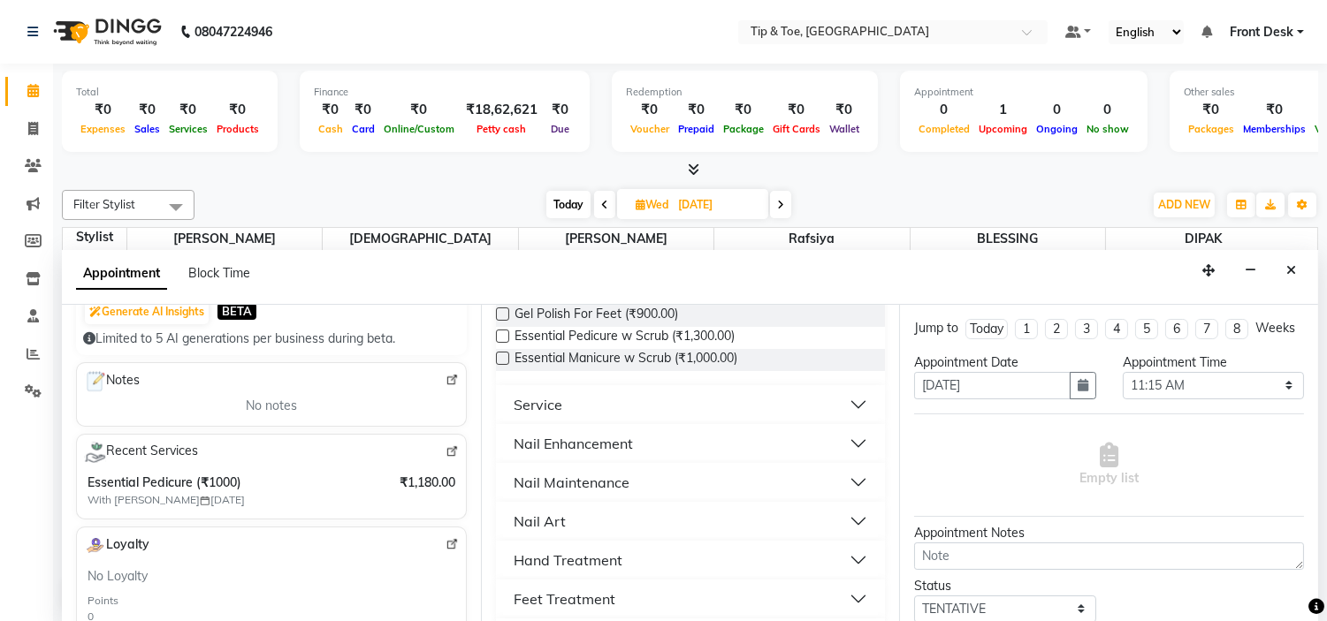
scroll to position [392, 0]
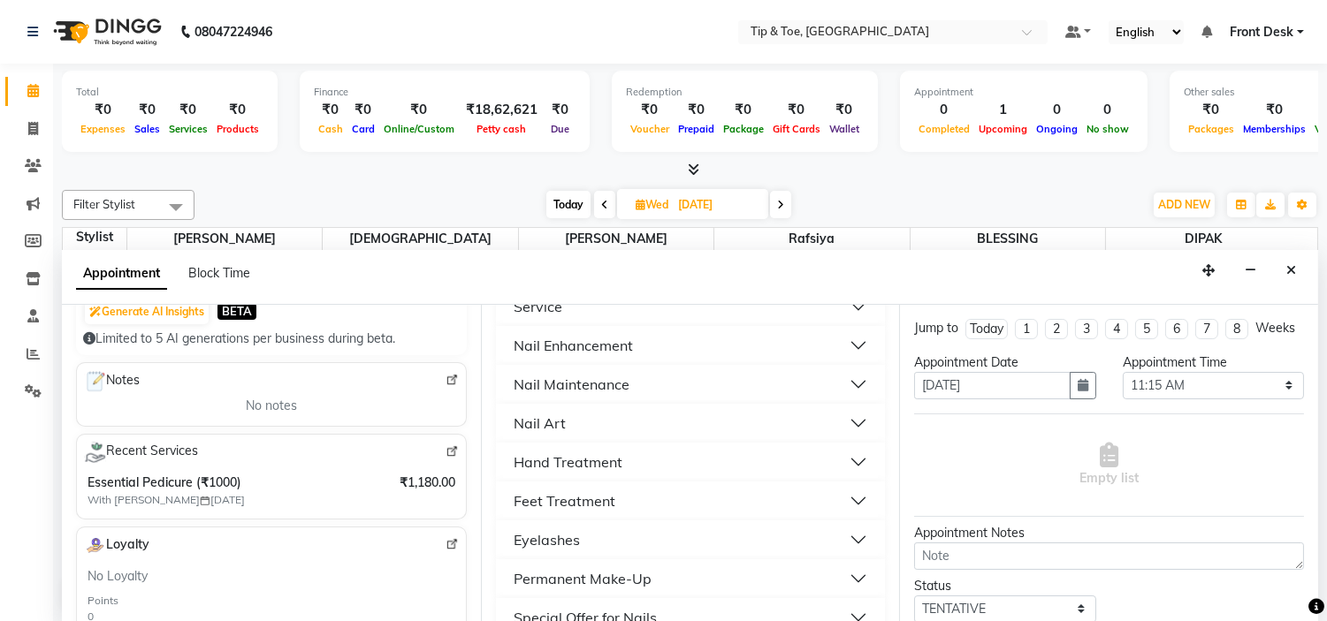
type input "9833417002"
click at [635, 501] on button "Feet Treatment" at bounding box center [691, 501] width 376 height 32
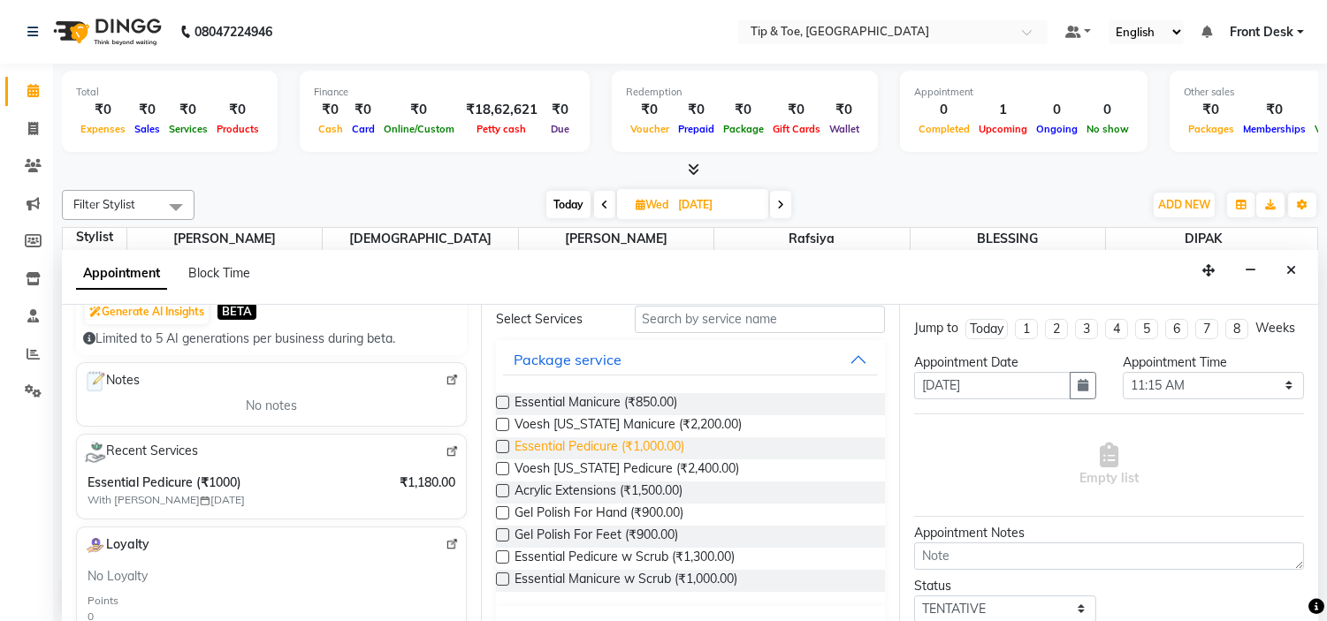
scroll to position [196, 0]
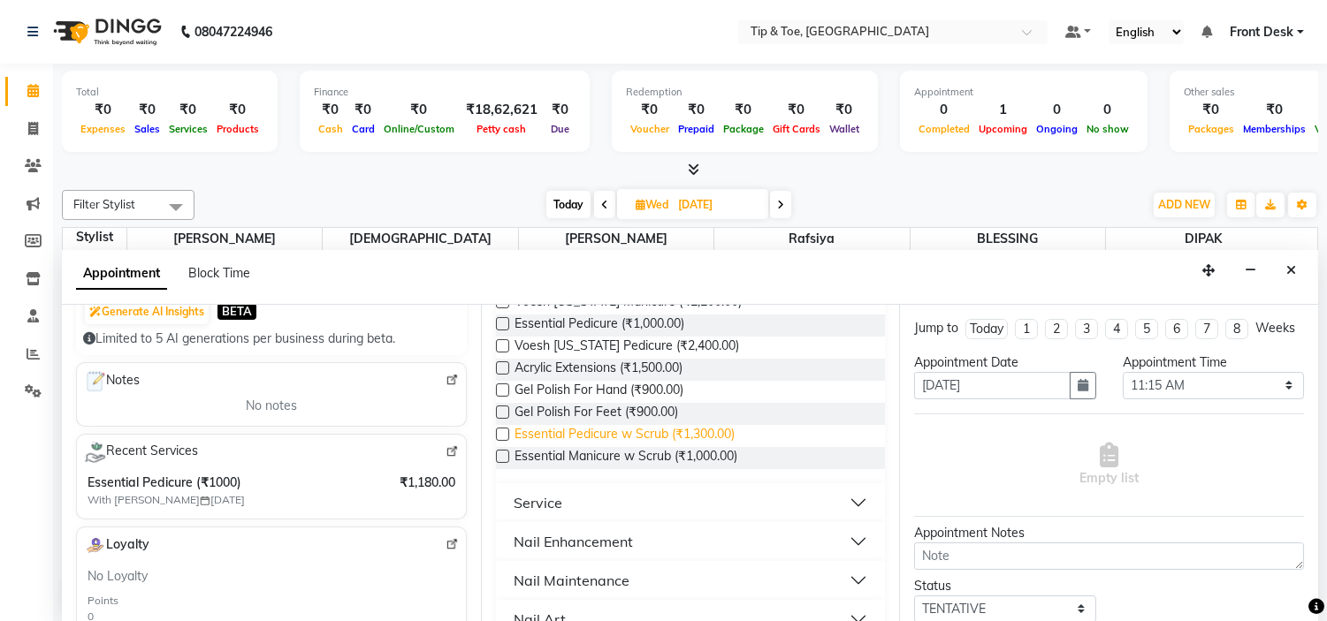
click at [688, 431] on span "Essential Pedicure w Scrub (₹1,300.00)" at bounding box center [624, 436] width 220 height 22
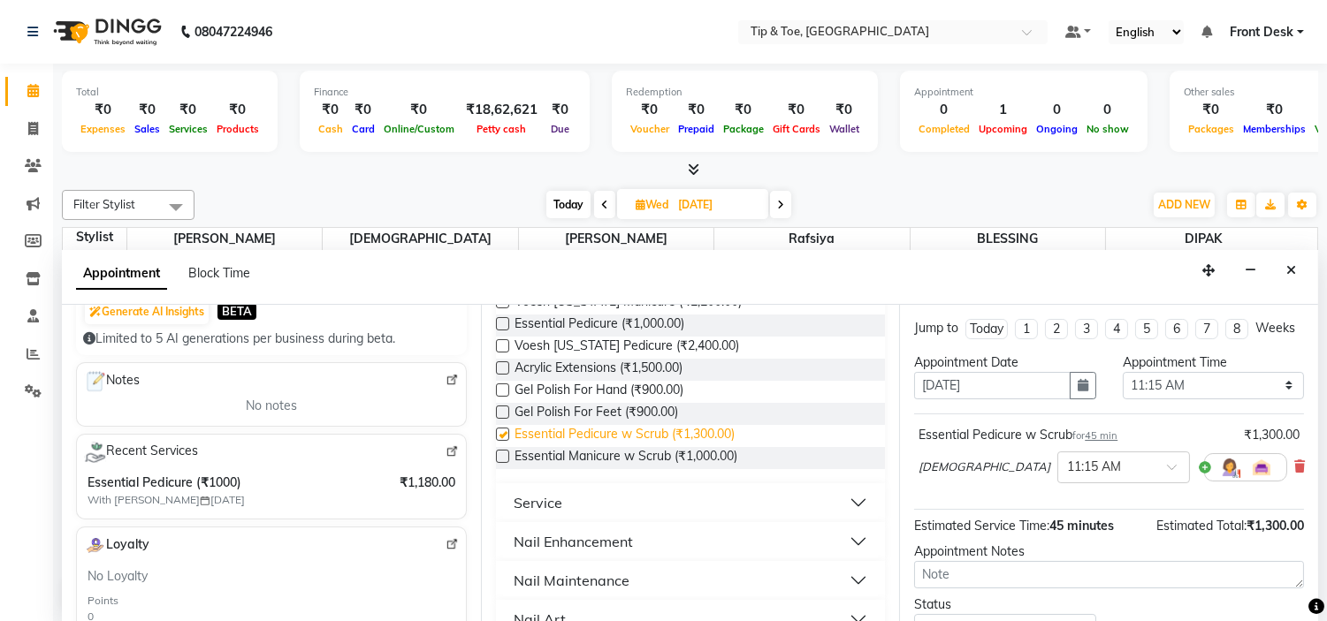
checkbox input "false"
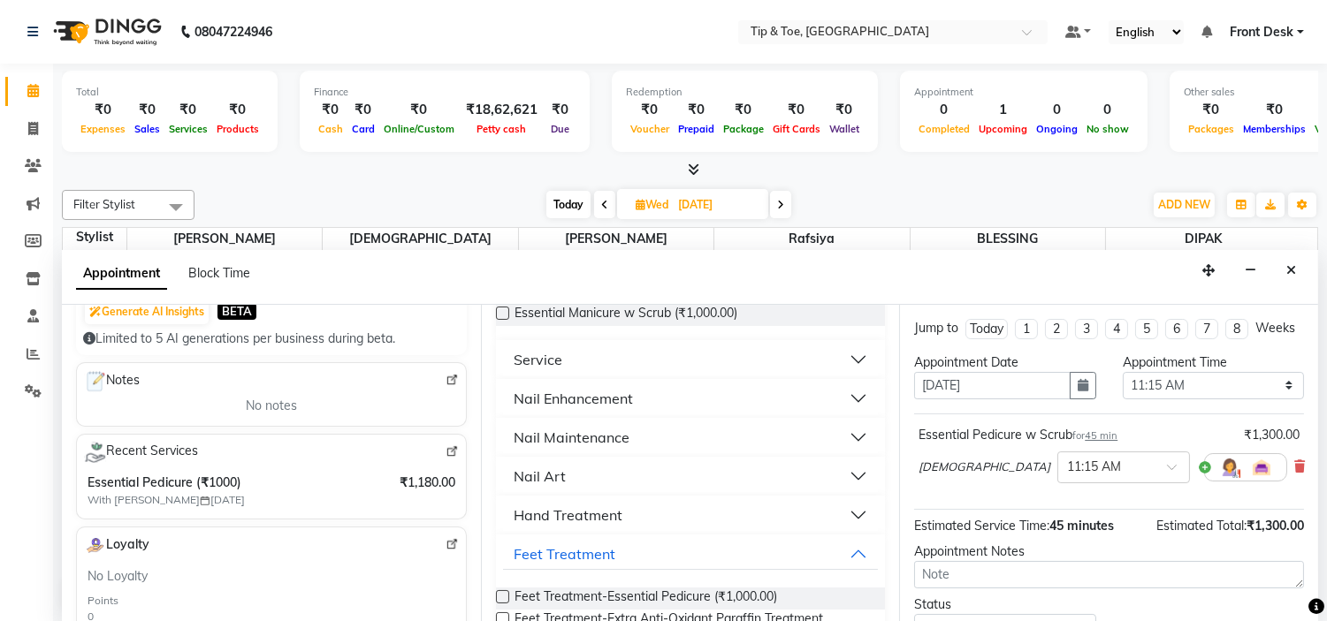
scroll to position [294, 0]
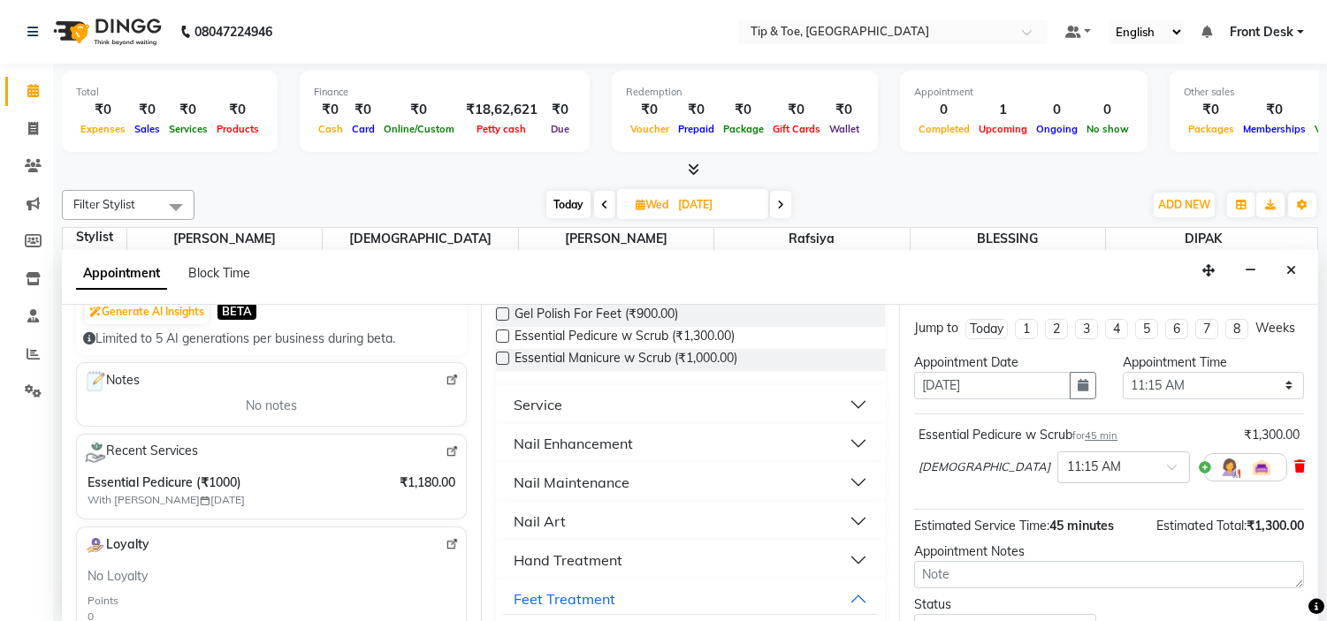
click at [1294, 473] on icon at bounding box center [1299, 466] width 11 height 12
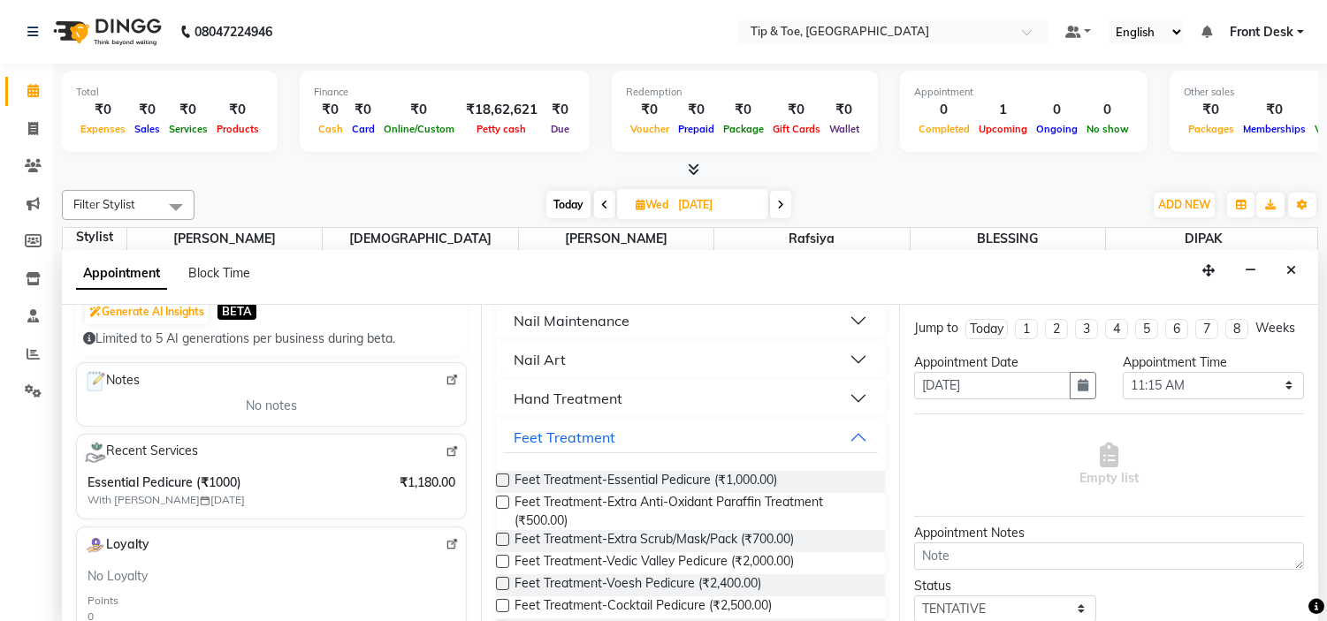
scroll to position [490, 0]
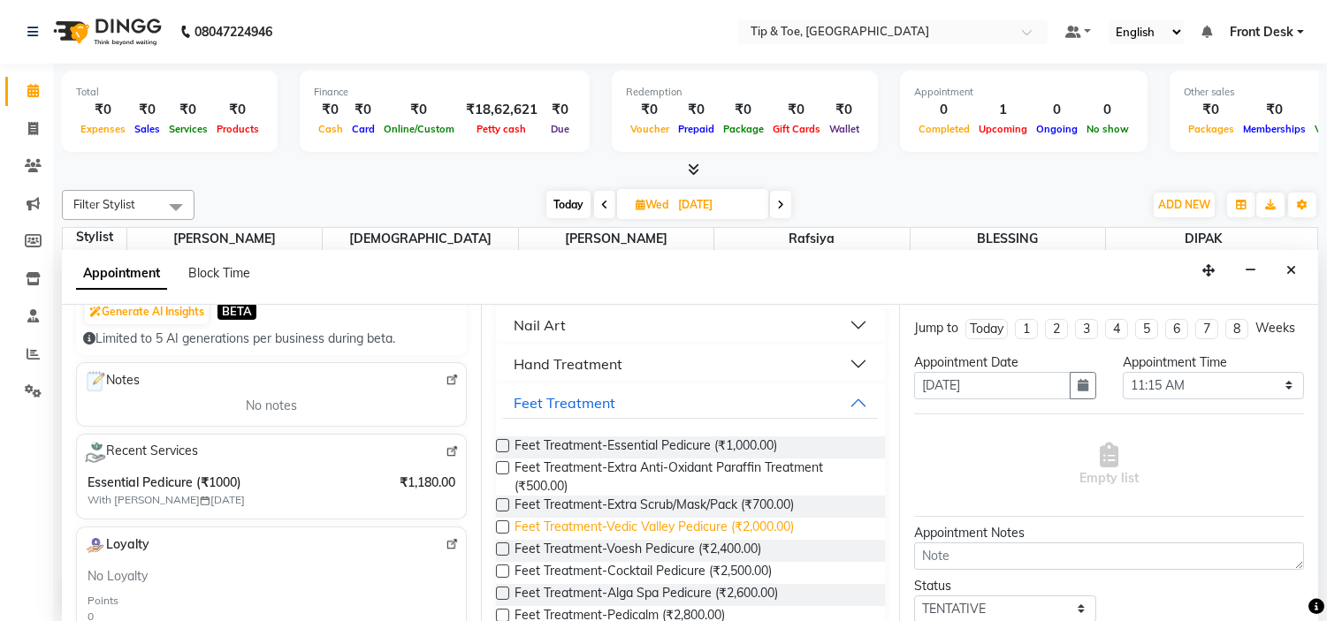
click at [645, 528] on span "Feet Treatment-Vedic Valley Pedicure (₹2,000.00)" at bounding box center [653, 529] width 279 height 22
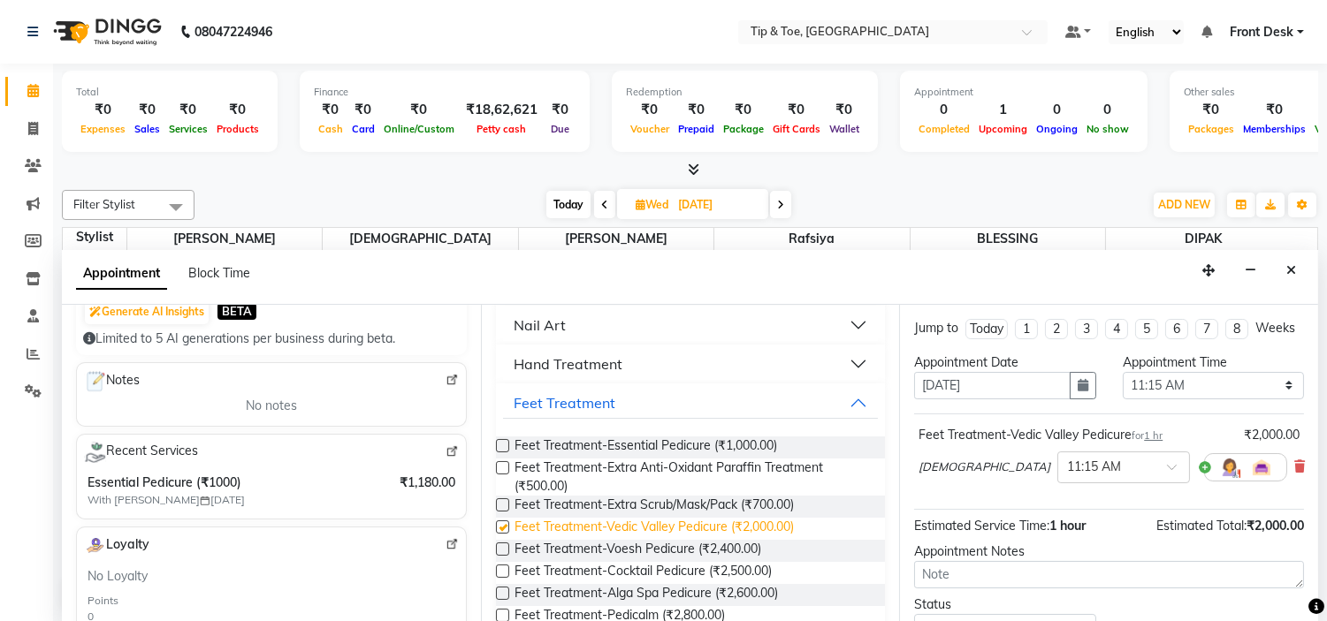
checkbox input "false"
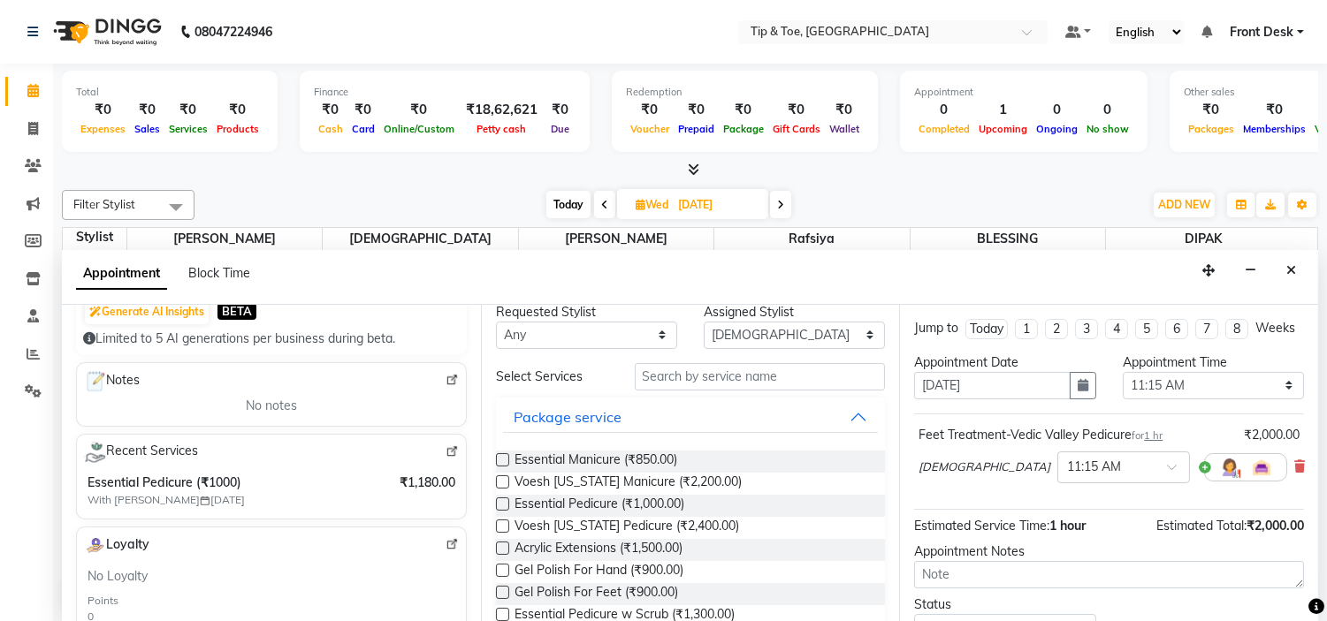
scroll to position [0, 0]
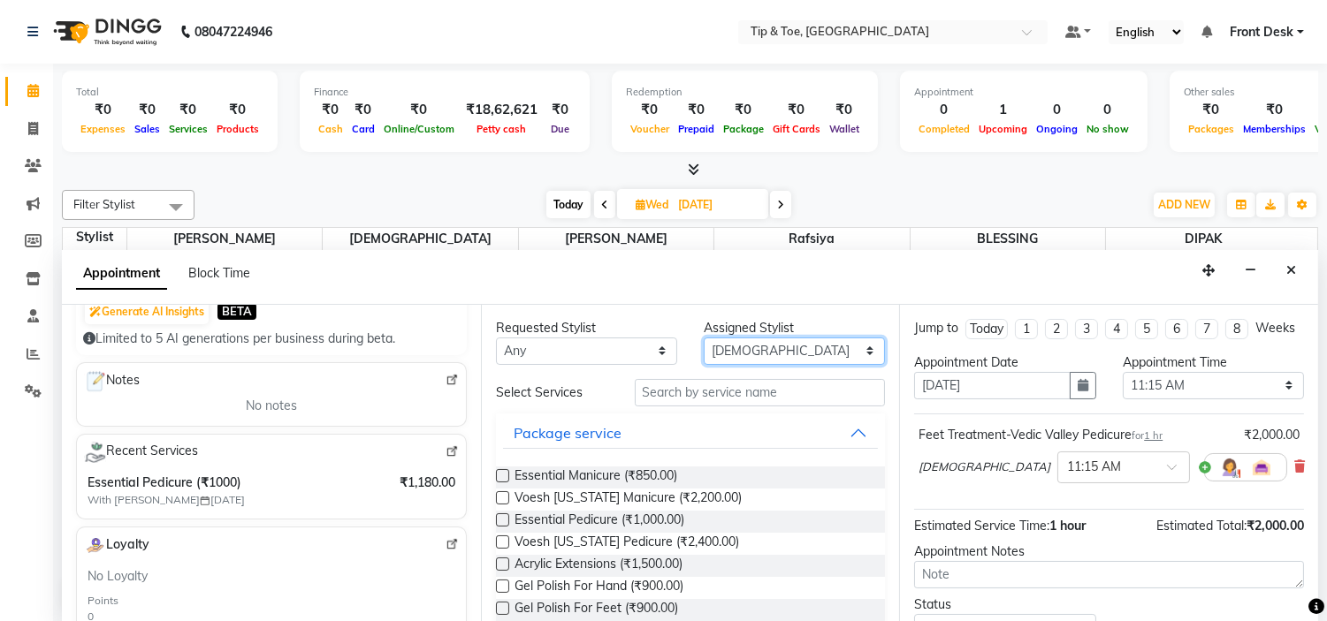
click at [745, 348] on select "Select BLESSING DIPAK Karamjeet Khalid Rafsiya Sunita" at bounding box center [793, 351] width 181 height 27
select select "59876"
click at [703, 338] on select "Select BLESSING DIPAK Karamjeet Khalid Rafsiya Sunita" at bounding box center [793, 351] width 181 height 27
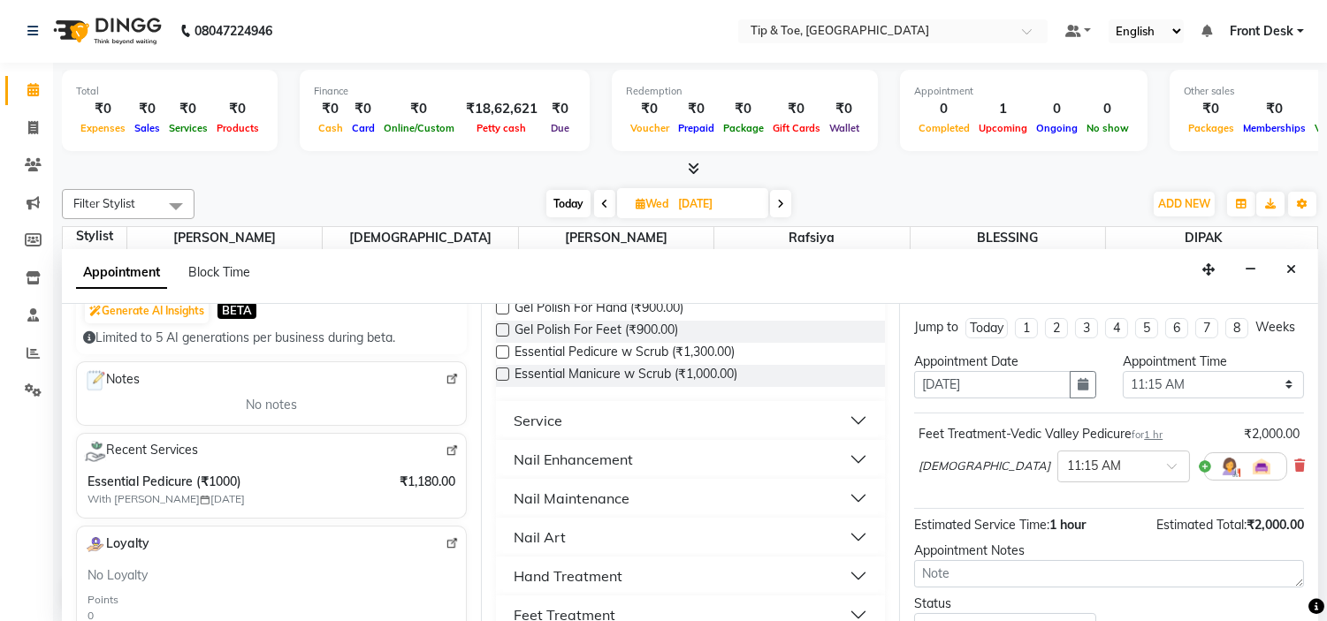
scroll to position [294, 0]
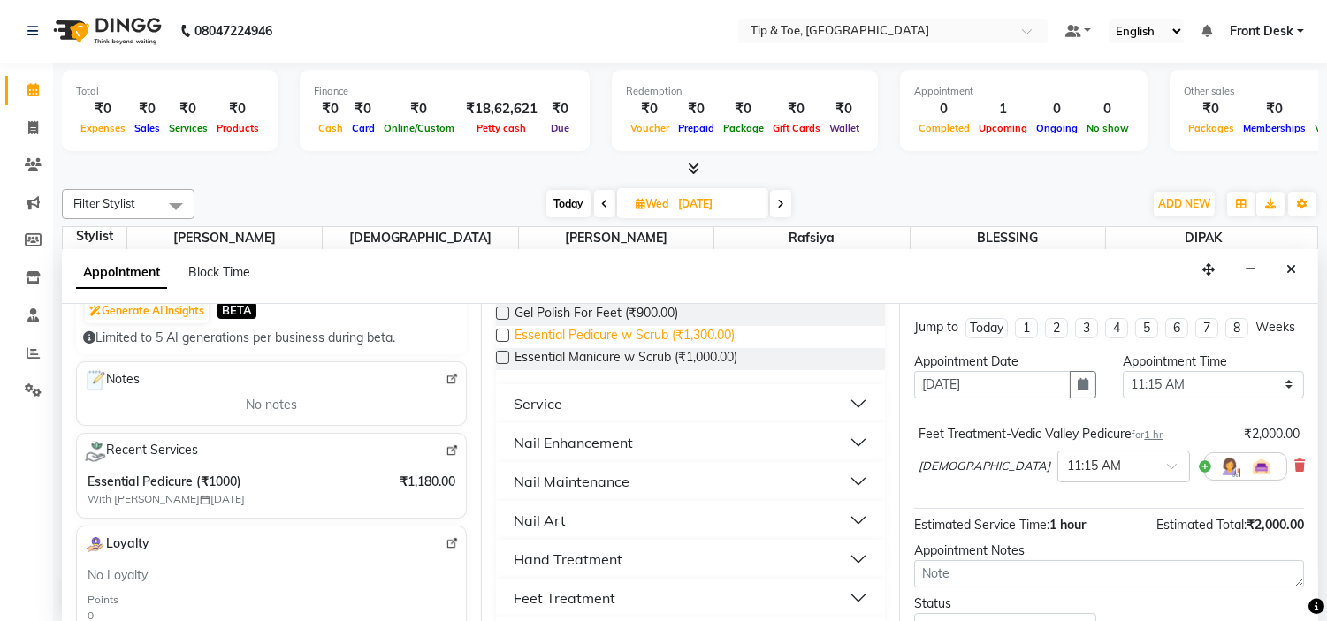
click at [578, 338] on span "Essential Pedicure w Scrub (₹1,300.00)" at bounding box center [624, 337] width 220 height 22
checkbox input "false"
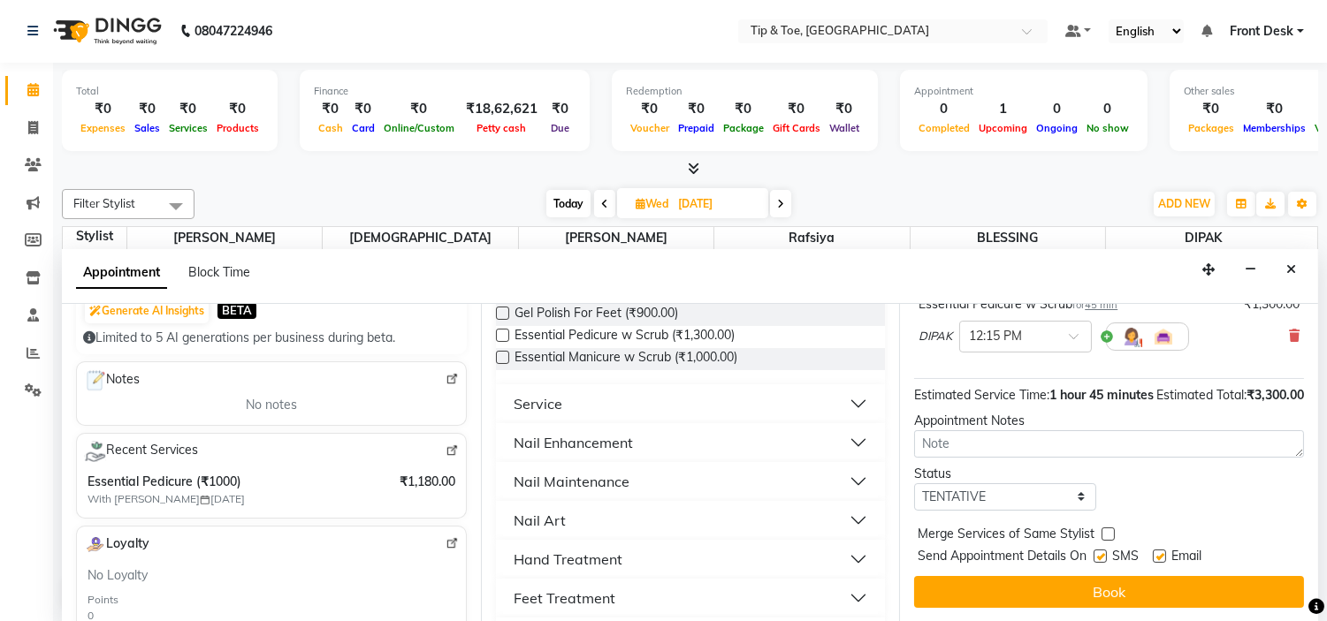
scroll to position [245, 0]
click at [1163, 557] on label at bounding box center [1158, 556] width 13 height 13
click at [1163, 557] on input "checkbox" at bounding box center [1157, 557] width 11 height 11
checkbox input "false"
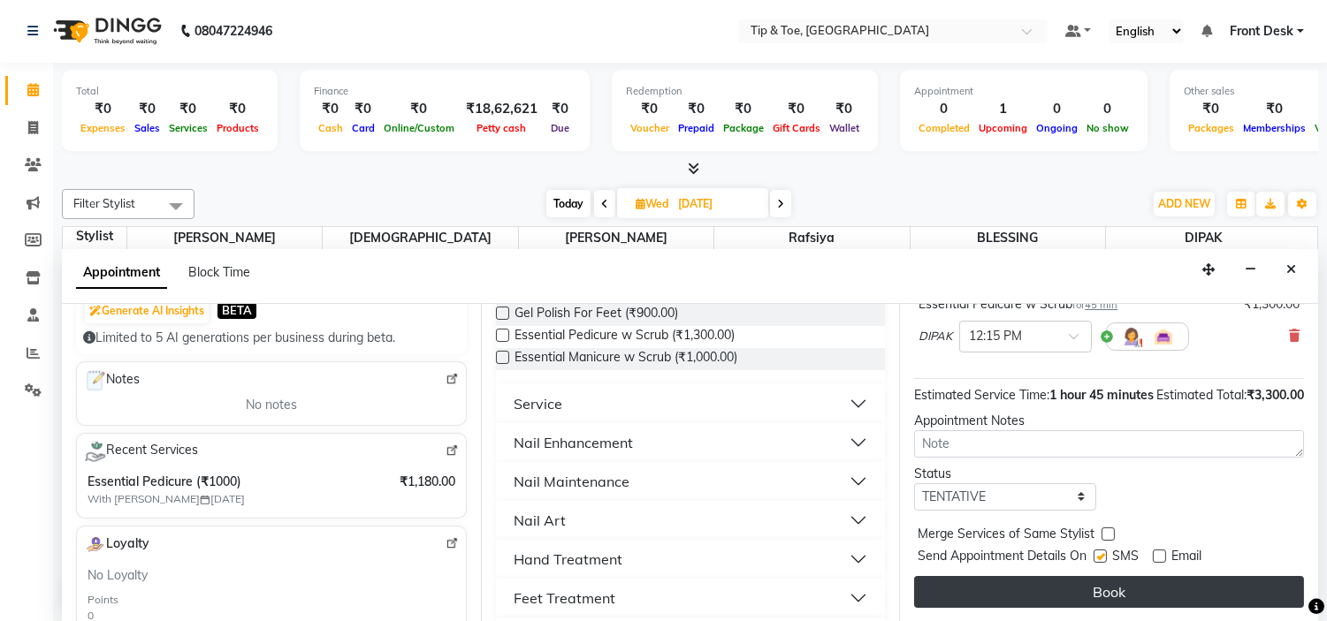
click at [1182, 589] on button "Book" at bounding box center [1109, 592] width 390 height 32
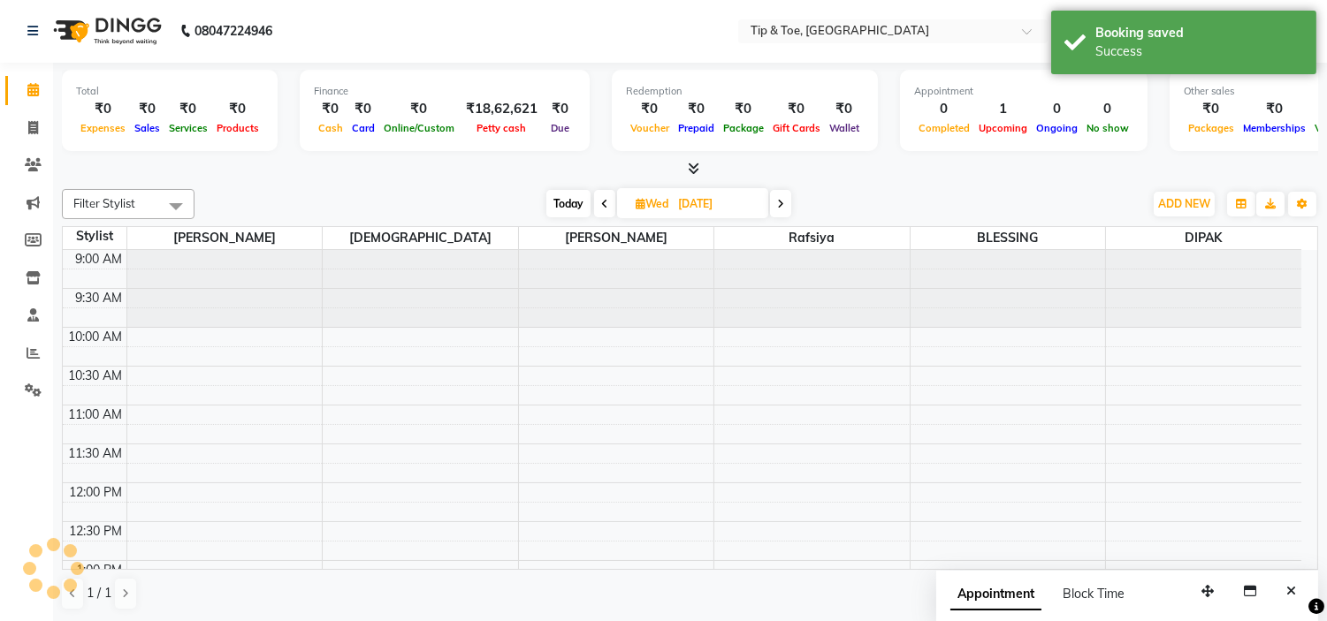
scroll to position [0, 0]
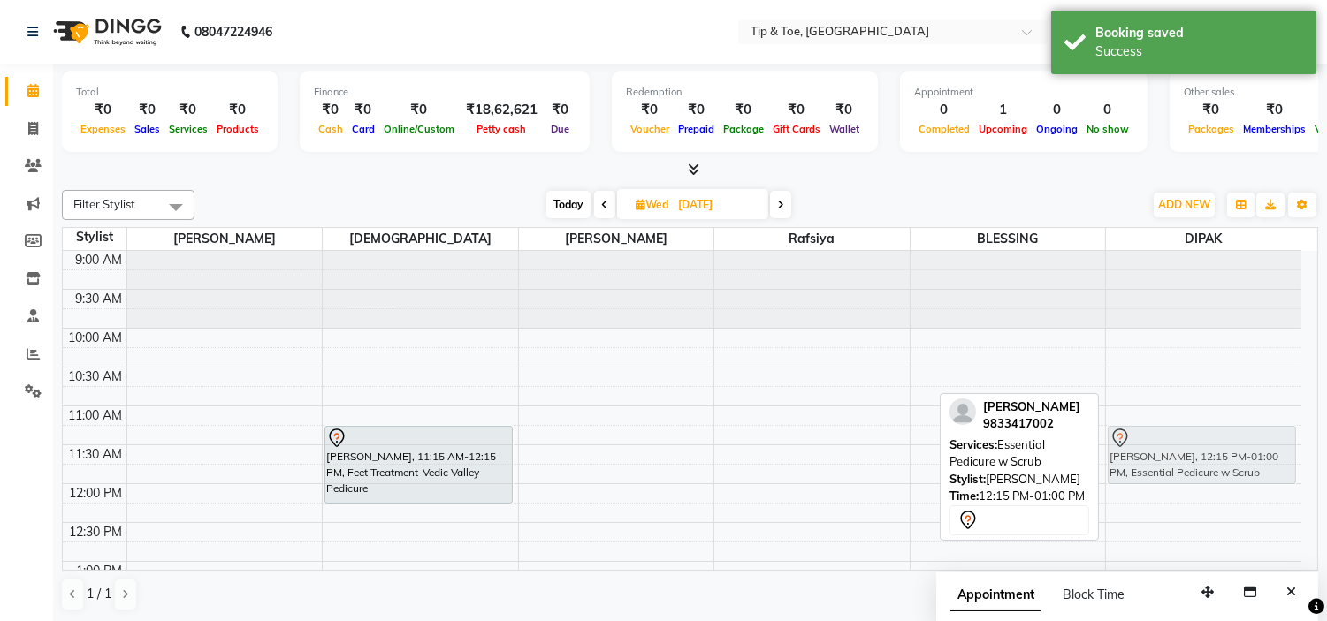
drag, startPoint x: 1180, startPoint y: 534, endPoint x: 1173, endPoint y: 457, distance: 77.2
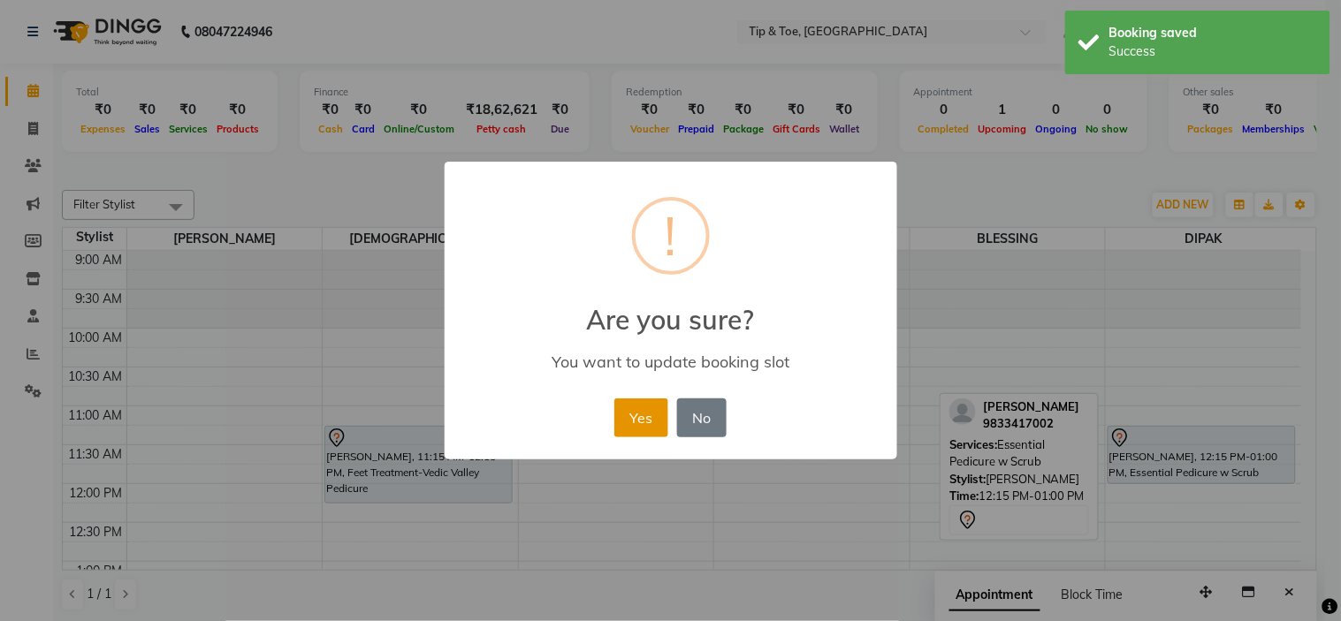
click at [643, 418] on button "Yes" at bounding box center [641, 418] width 54 height 39
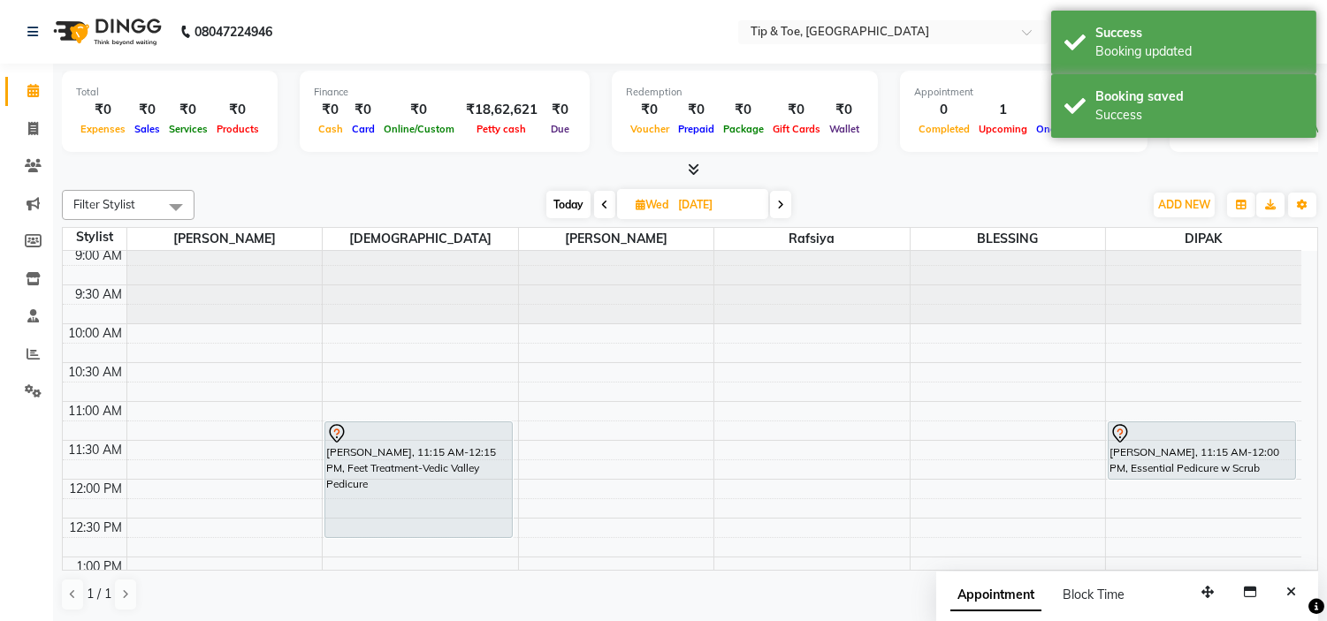
scroll to position [6, 0]
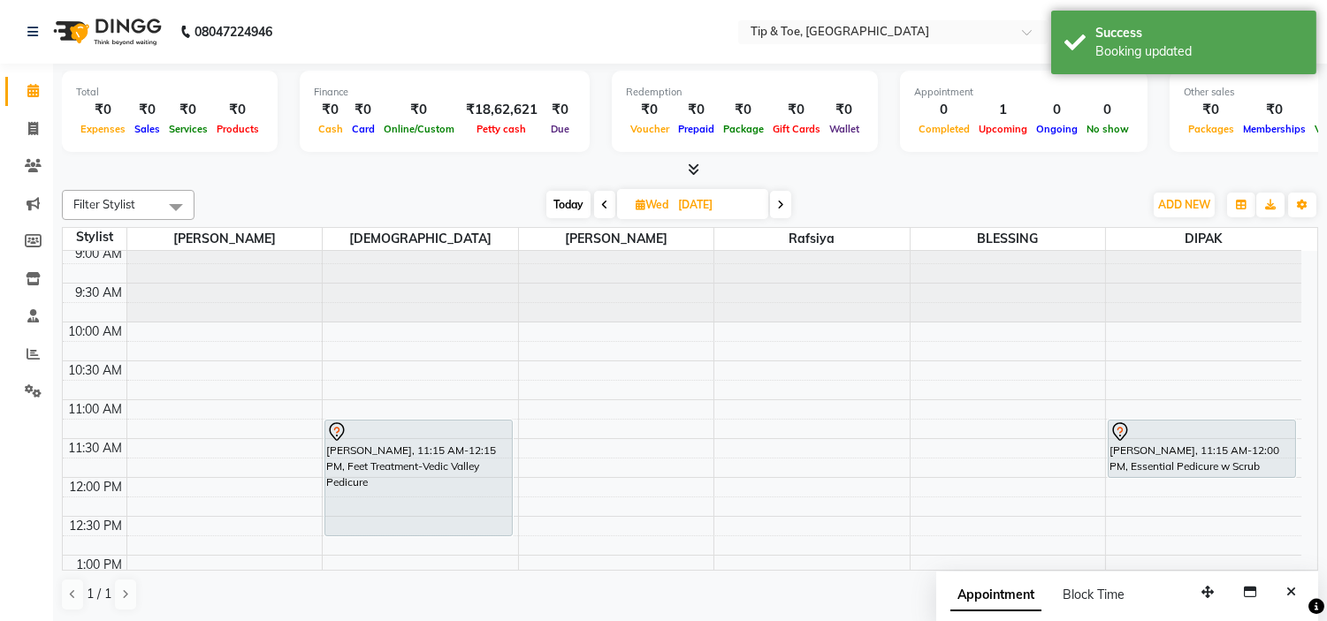
drag, startPoint x: 444, startPoint y: 502, endPoint x: 464, endPoint y: 518, distance: 25.8
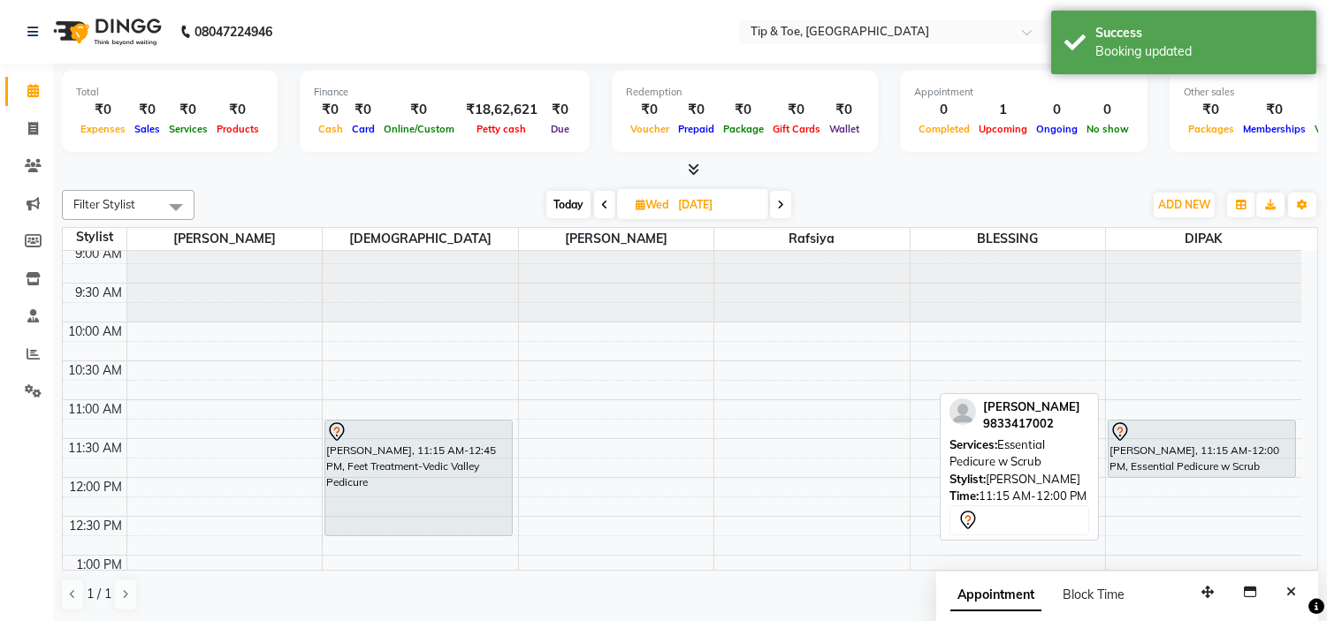
click at [1211, 470] on div "ELLERY, 11:15 AM-12:00 PM, Essential Pedicure w Scrub" at bounding box center [1201, 449] width 186 height 57
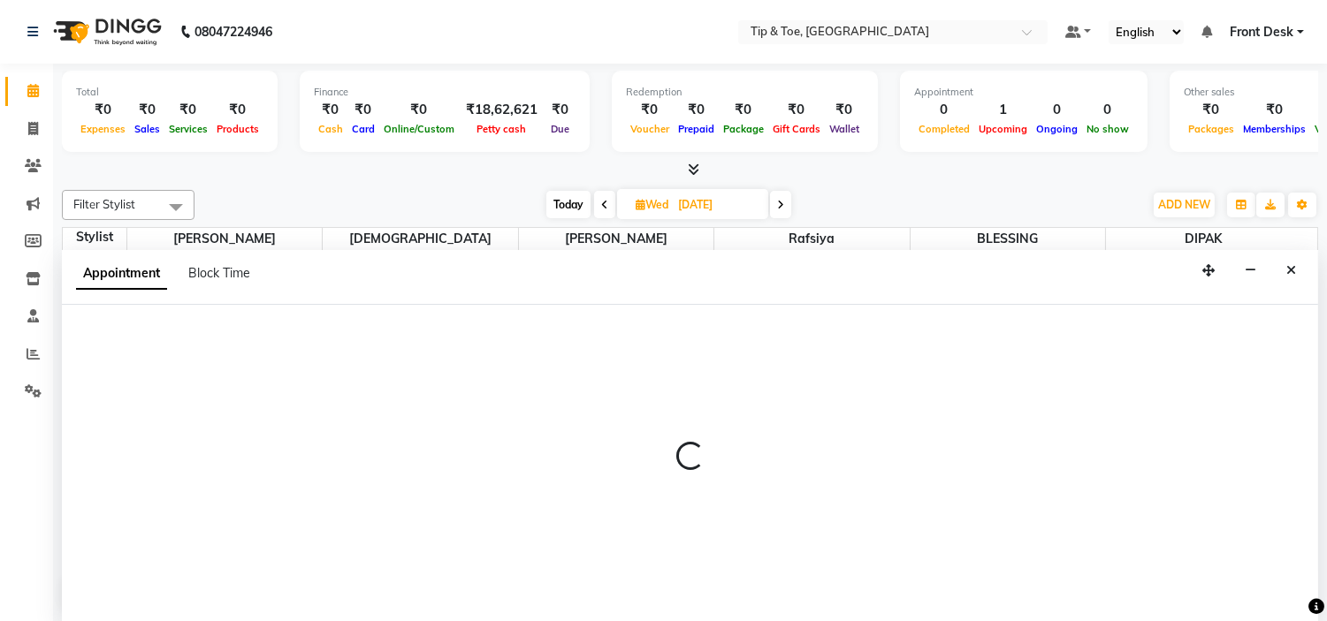
scroll to position [1, 0]
select select "59876"
select select "720"
select select "tentative"
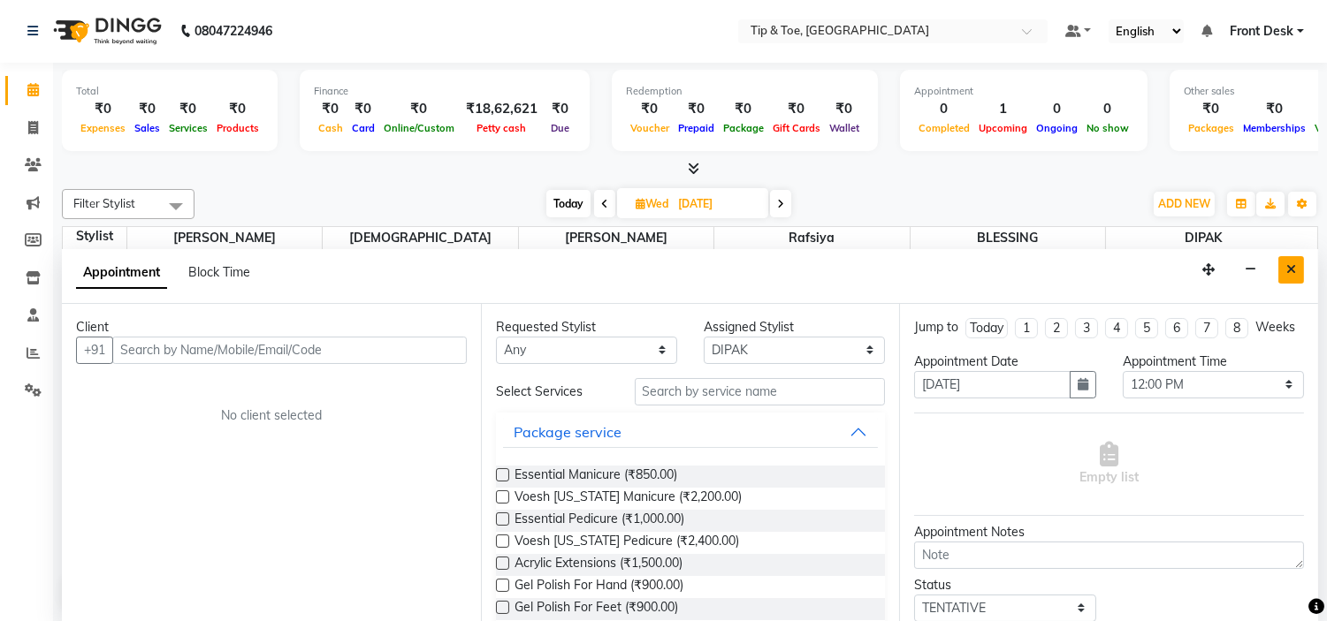
click at [1286, 270] on icon "Close" at bounding box center [1291, 269] width 10 height 12
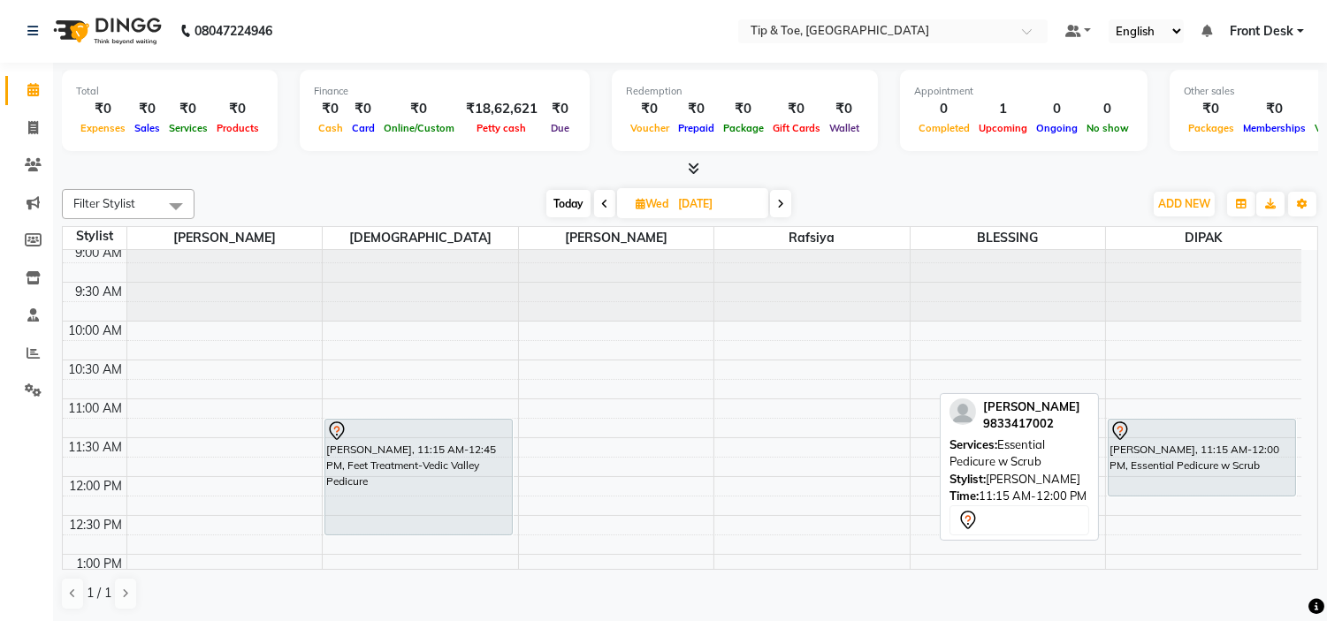
drag, startPoint x: 1162, startPoint y: 474, endPoint x: 1167, endPoint y: 496, distance: 22.5
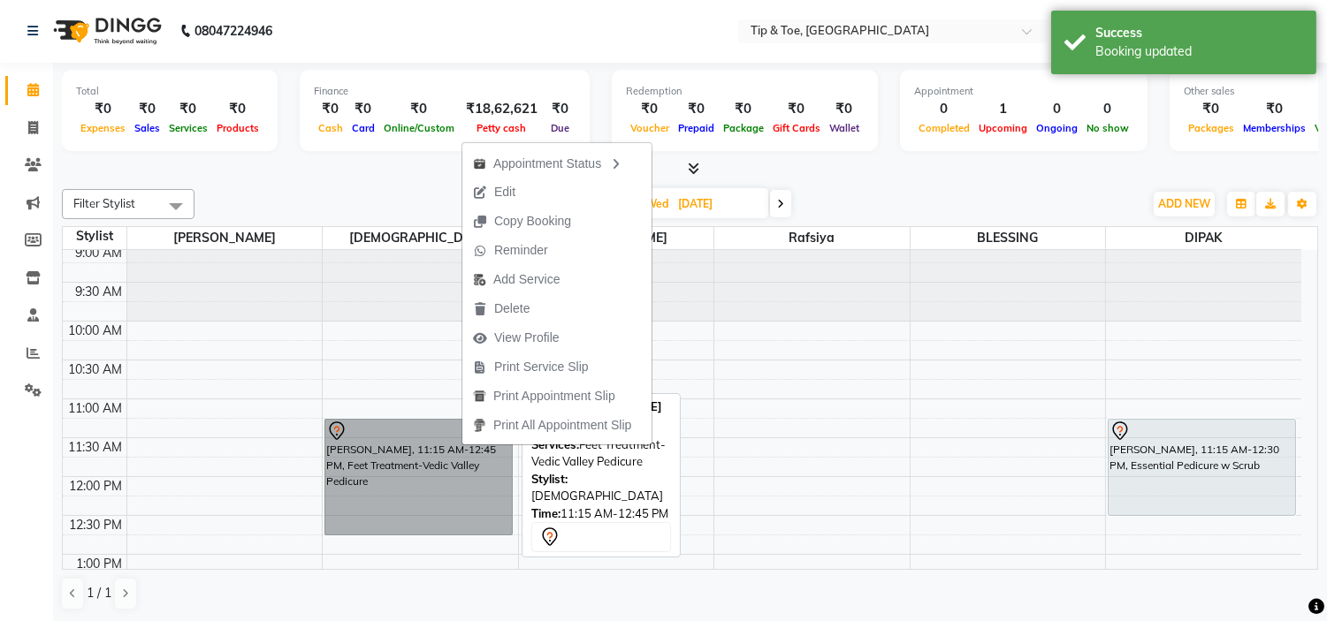
click at [412, 468] on link "ELLERY, 11:15 AM-12:45 PM, Feet Treatment-Vedic Valley Pedicure" at bounding box center [418, 477] width 188 height 117
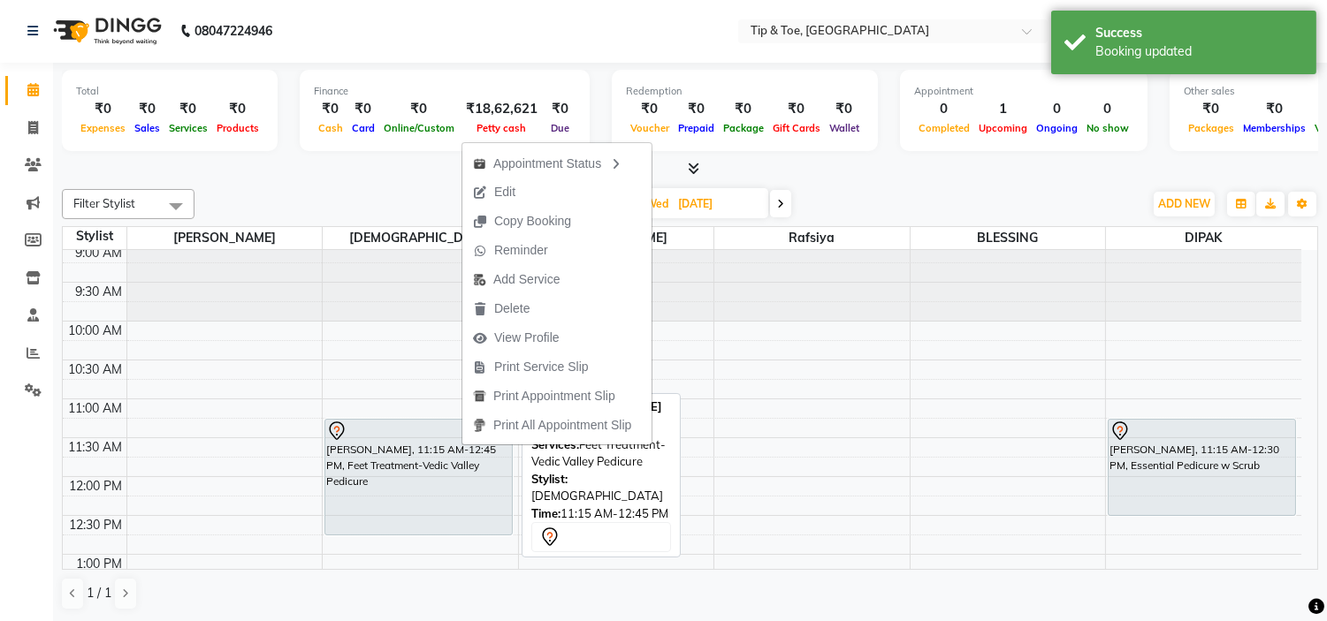
select select "7"
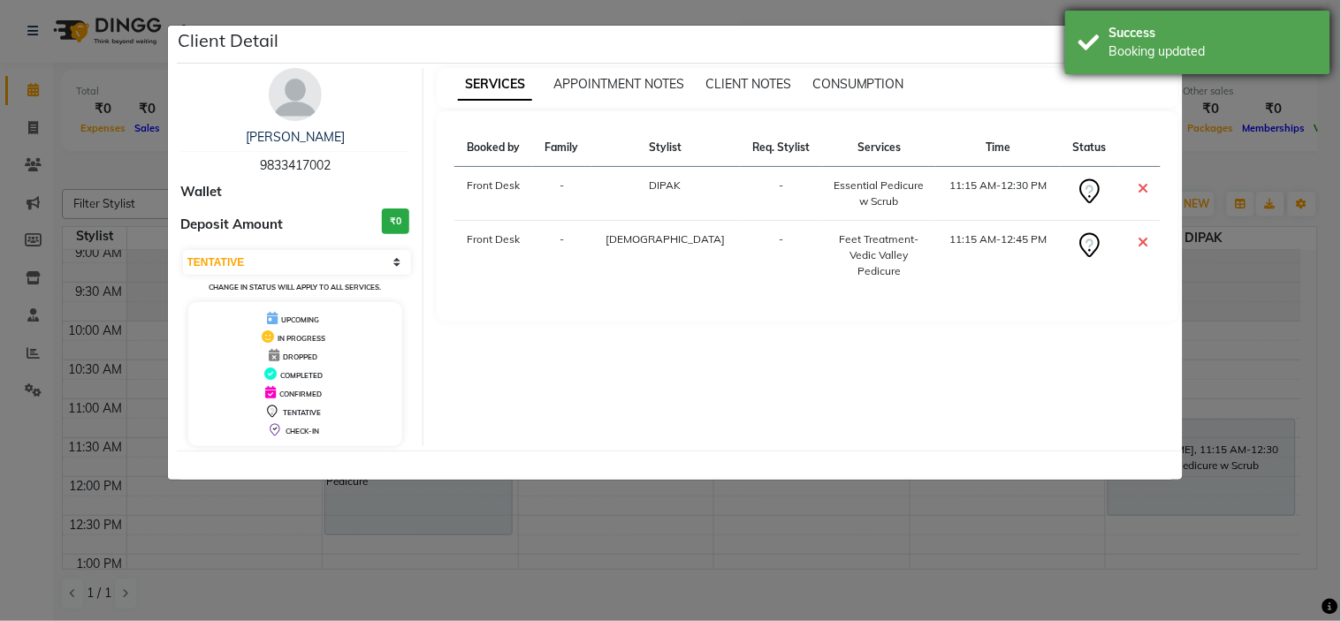
click at [1156, 49] on div "Booking updated" at bounding box center [1213, 51] width 208 height 19
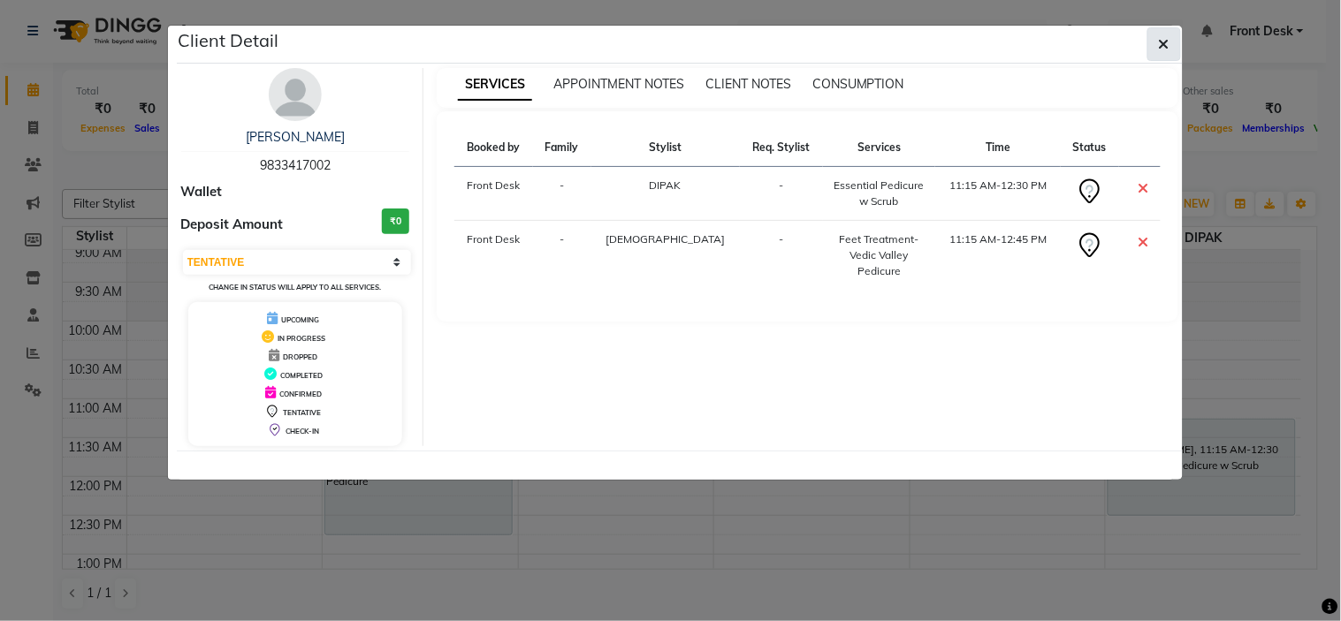
click at [1163, 37] on icon "button" at bounding box center [1164, 44] width 11 height 14
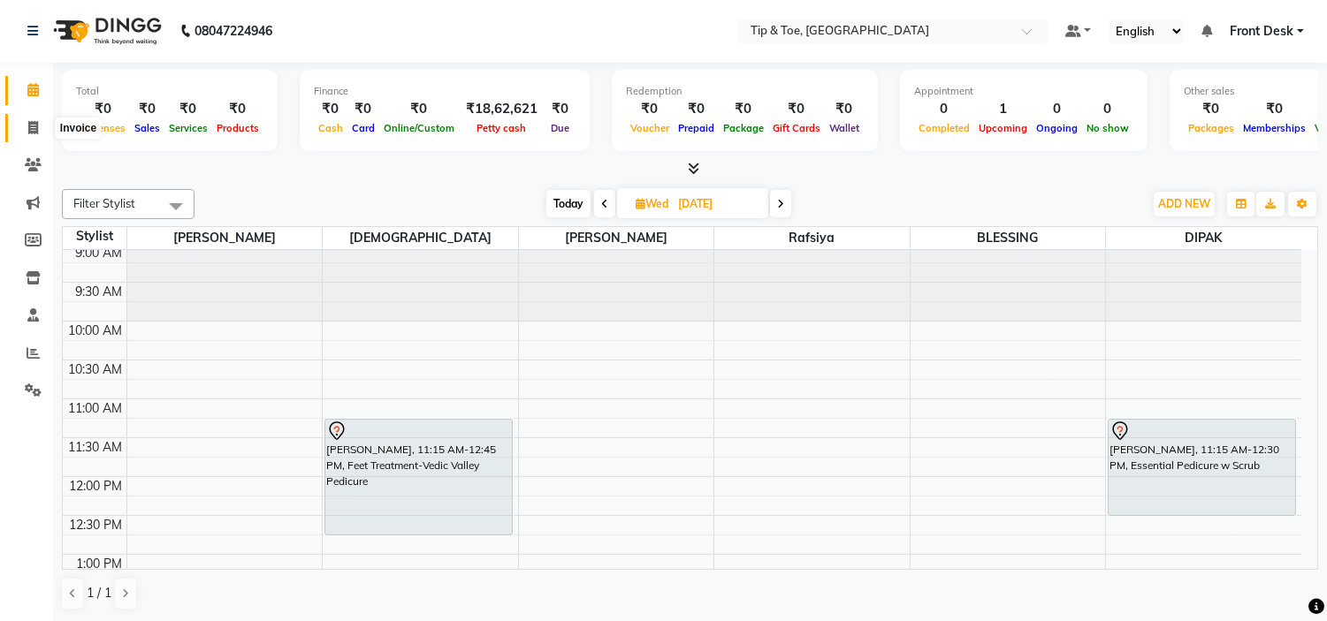
click at [30, 121] on icon at bounding box center [33, 127] width 10 height 13
select select "service"
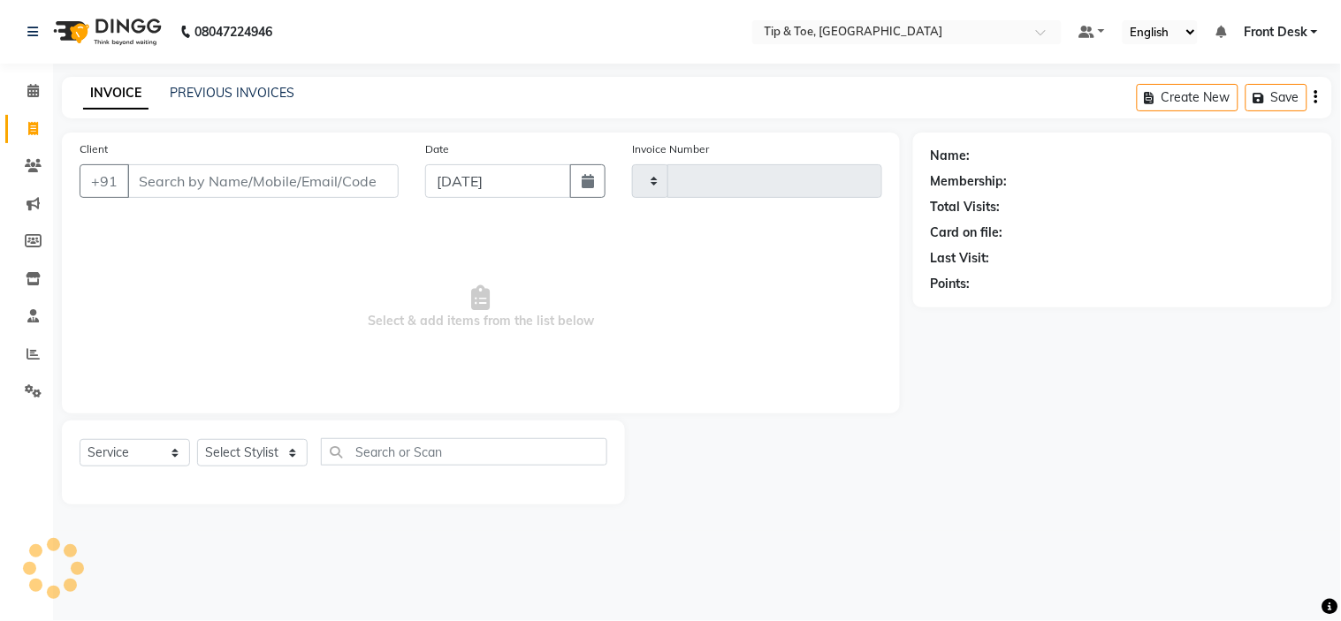
type input "0986"
select select "5360"
click at [34, 95] on icon at bounding box center [32, 90] width 11 height 13
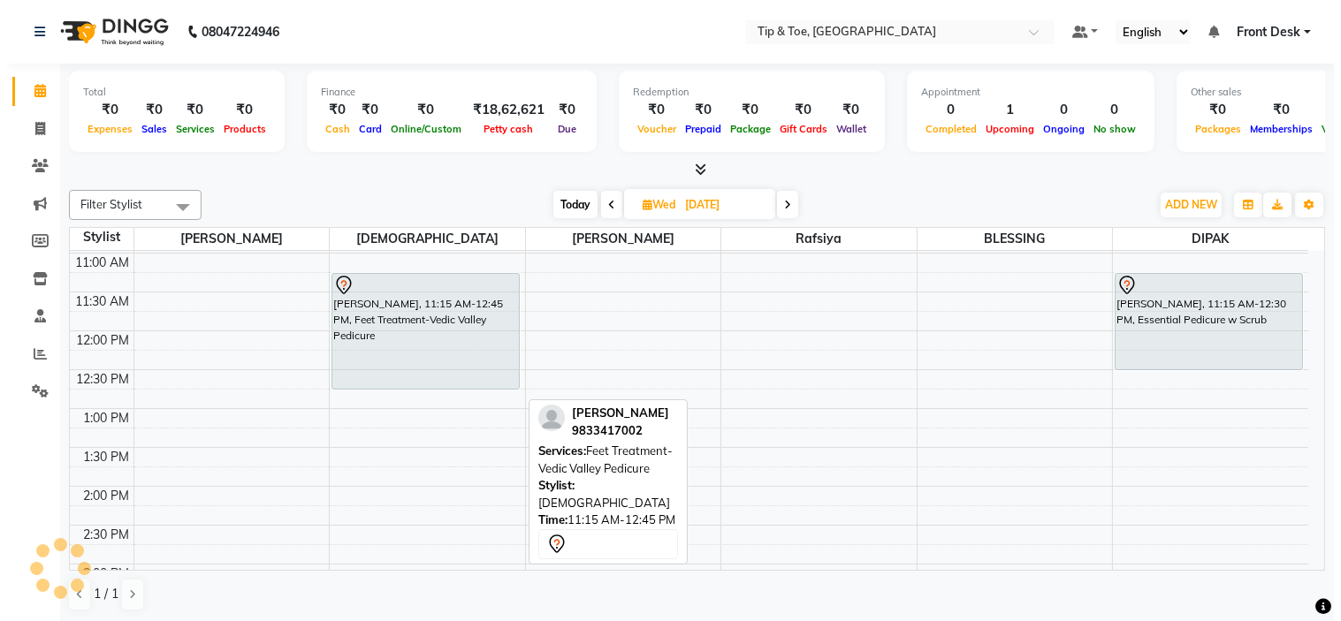
scroll to position [196, 0]
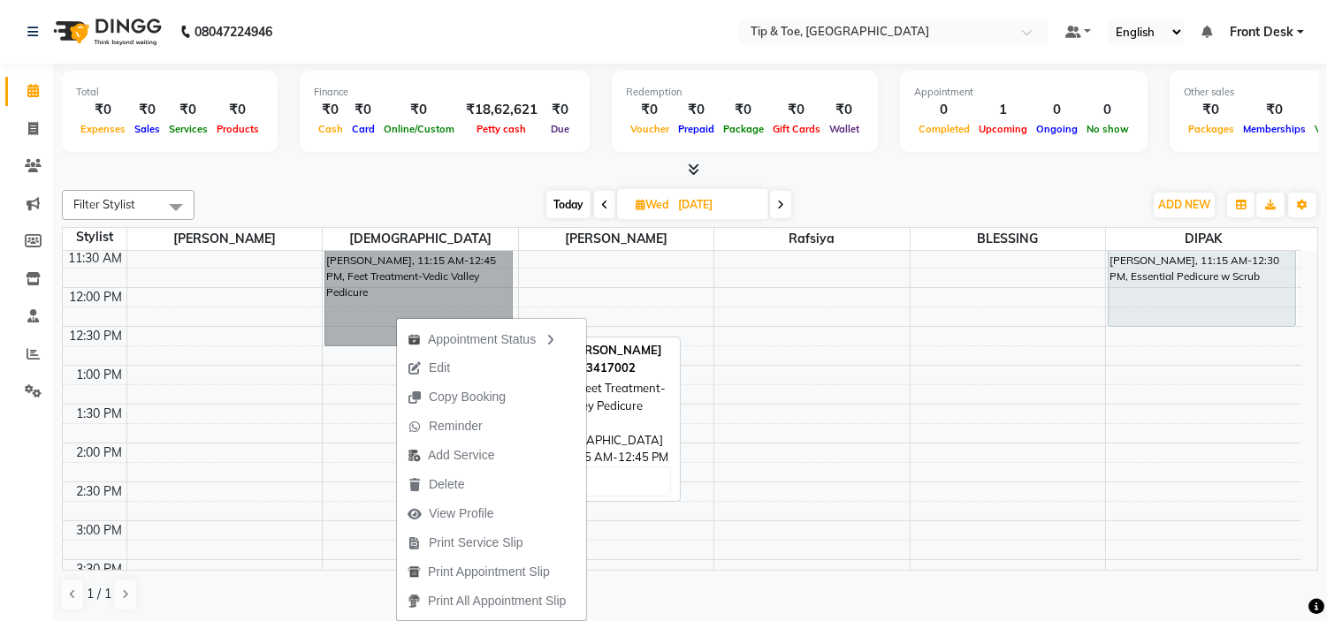
click at [395, 308] on link "ELLERY, 11:15 AM-12:45 PM, Feet Treatment-Vedic Valley Pedicure" at bounding box center [418, 288] width 188 height 117
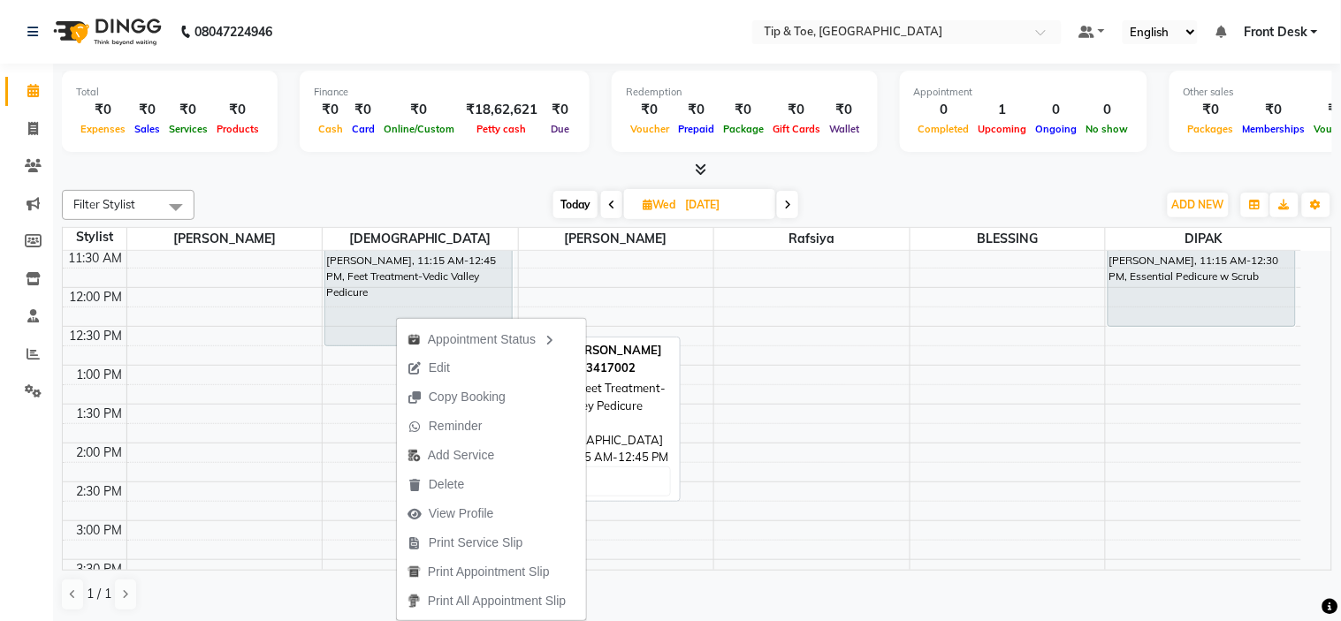
select select "7"
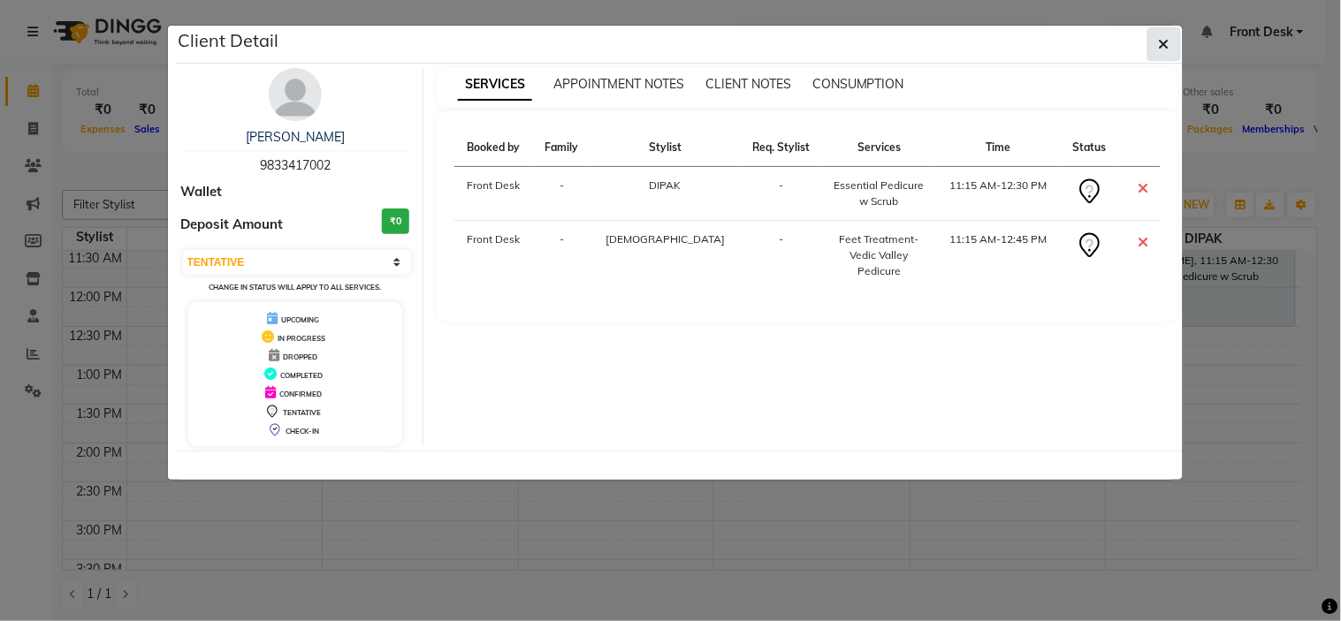
click at [1167, 33] on button "button" at bounding box center [1164, 44] width 34 height 34
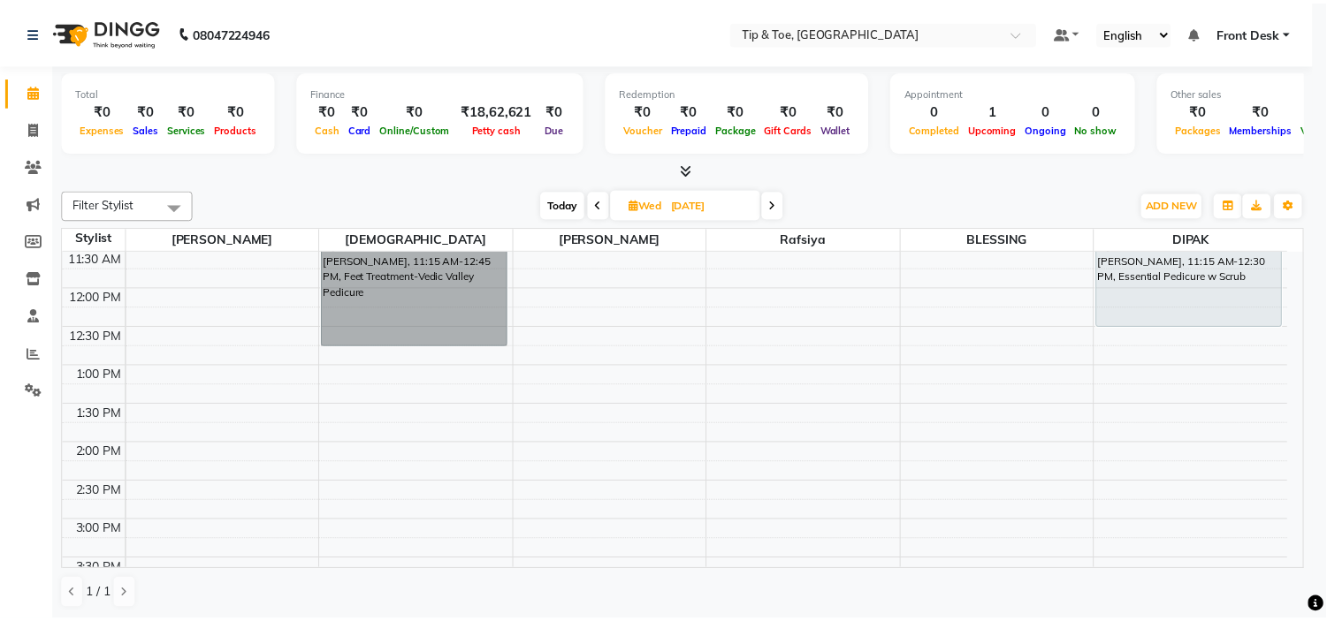
scroll to position [174, 0]
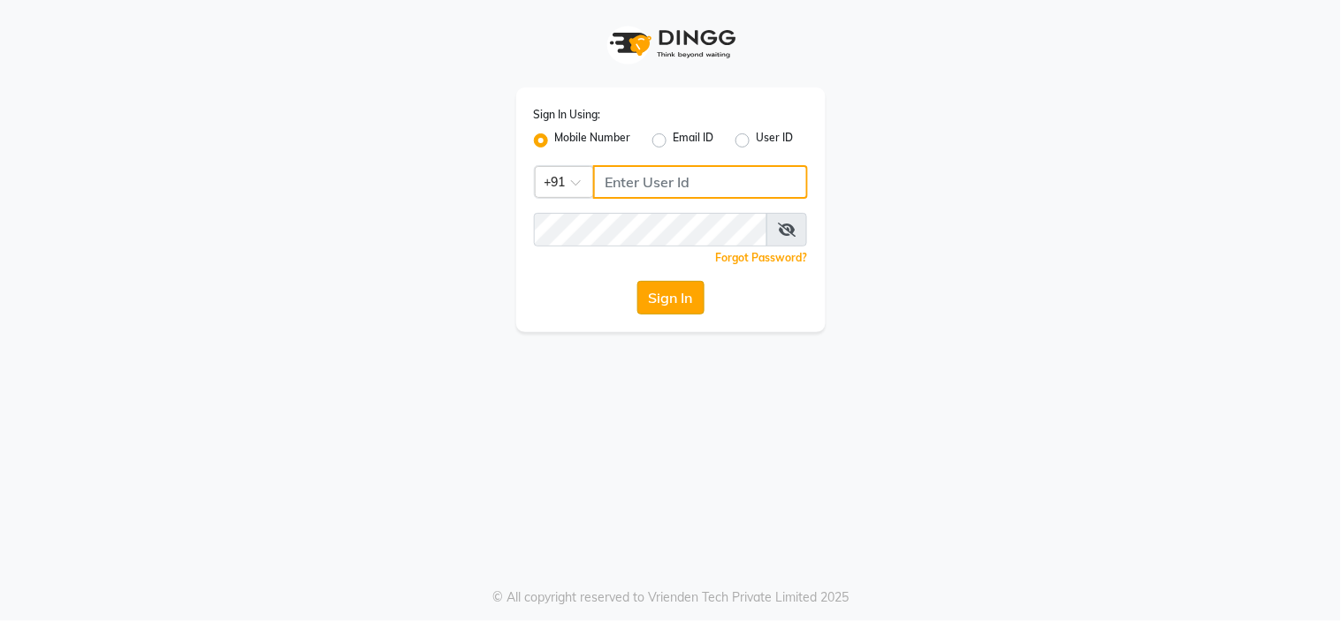
type input "9091918787"
click at [663, 303] on button "Sign In" at bounding box center [670, 298] width 67 height 34
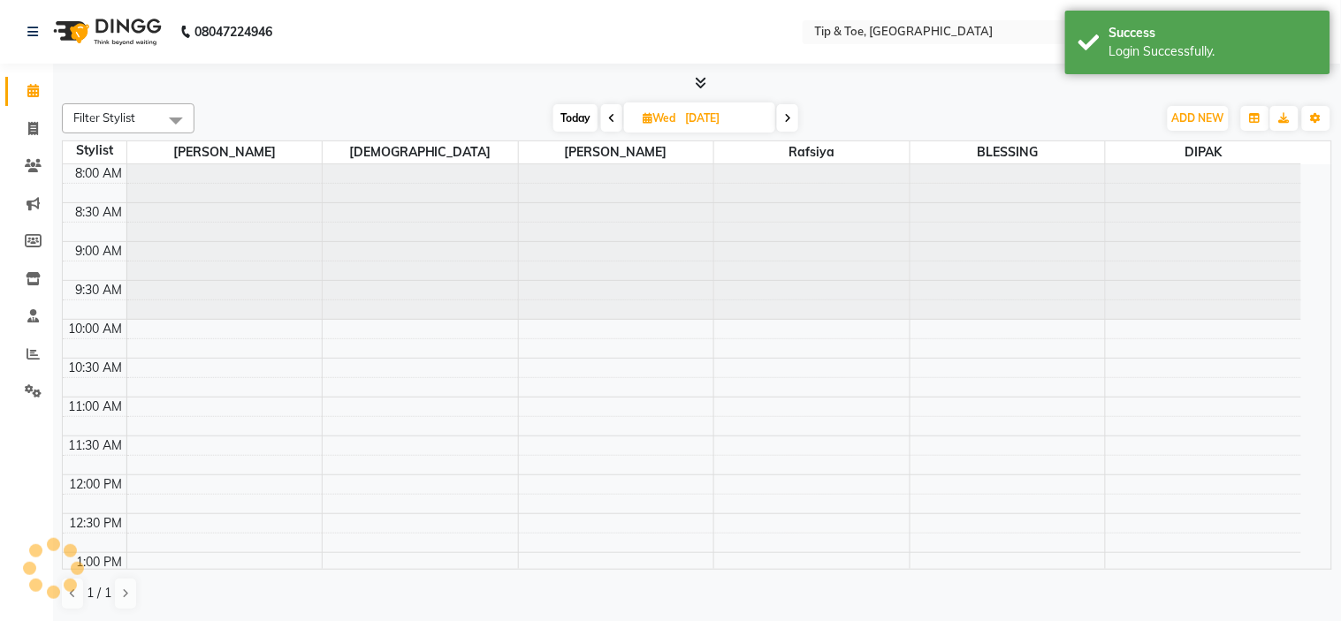
select select "en"
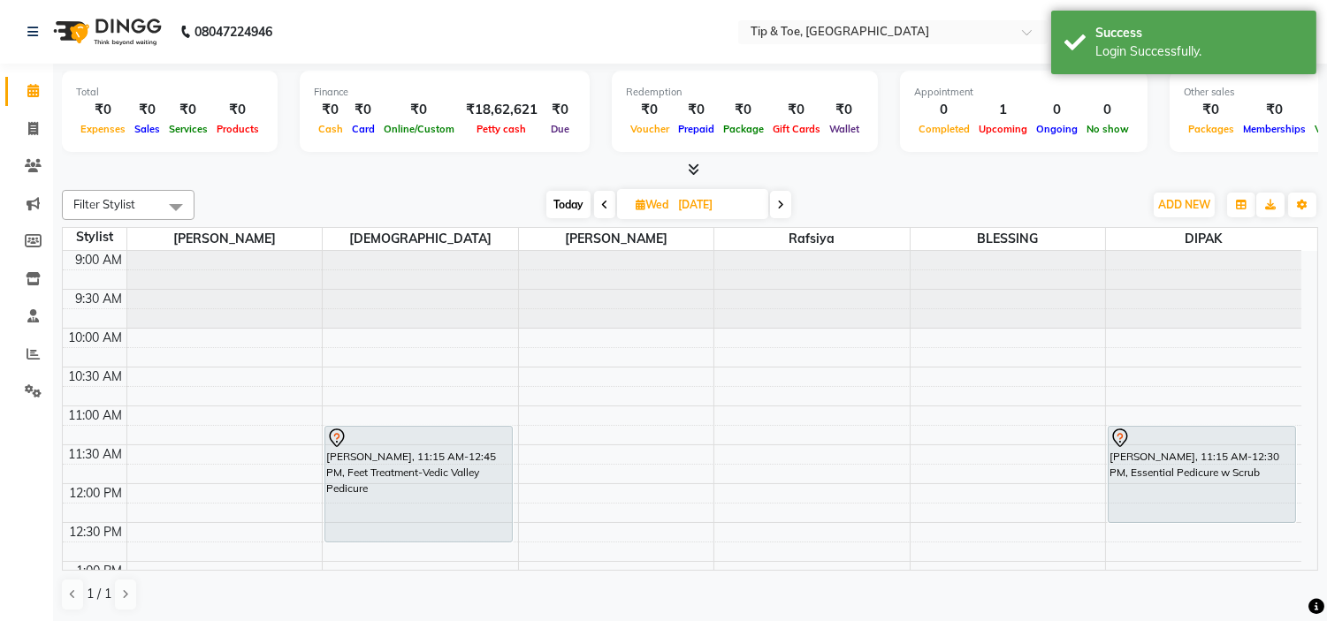
scroll to position [98, 0]
